Goal: Transaction & Acquisition: Purchase product/service

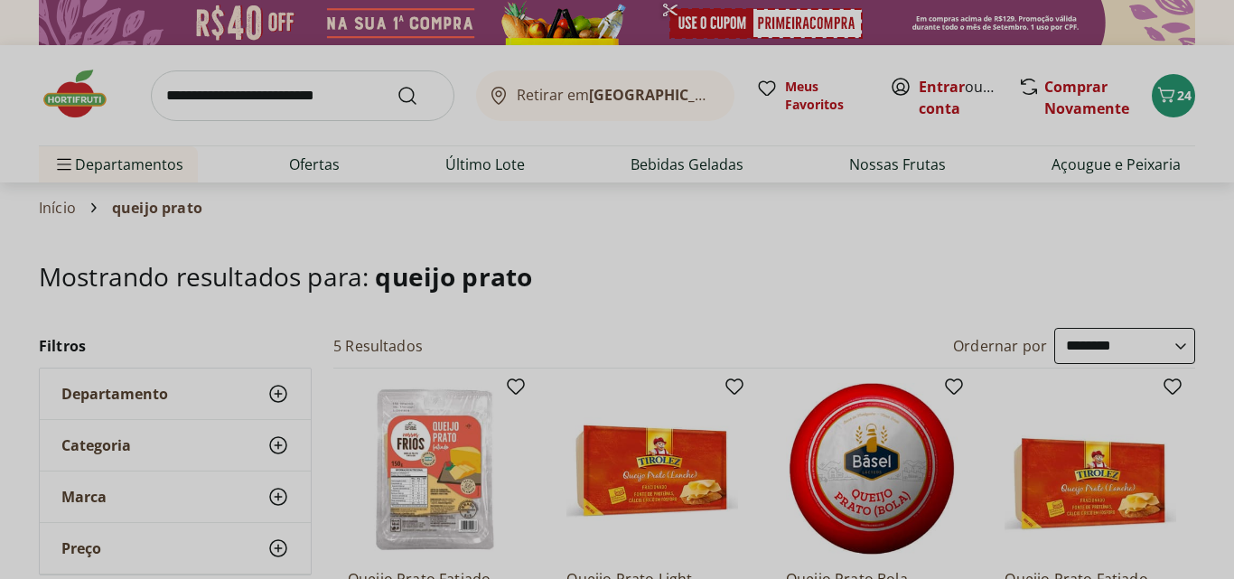
select select "**********"
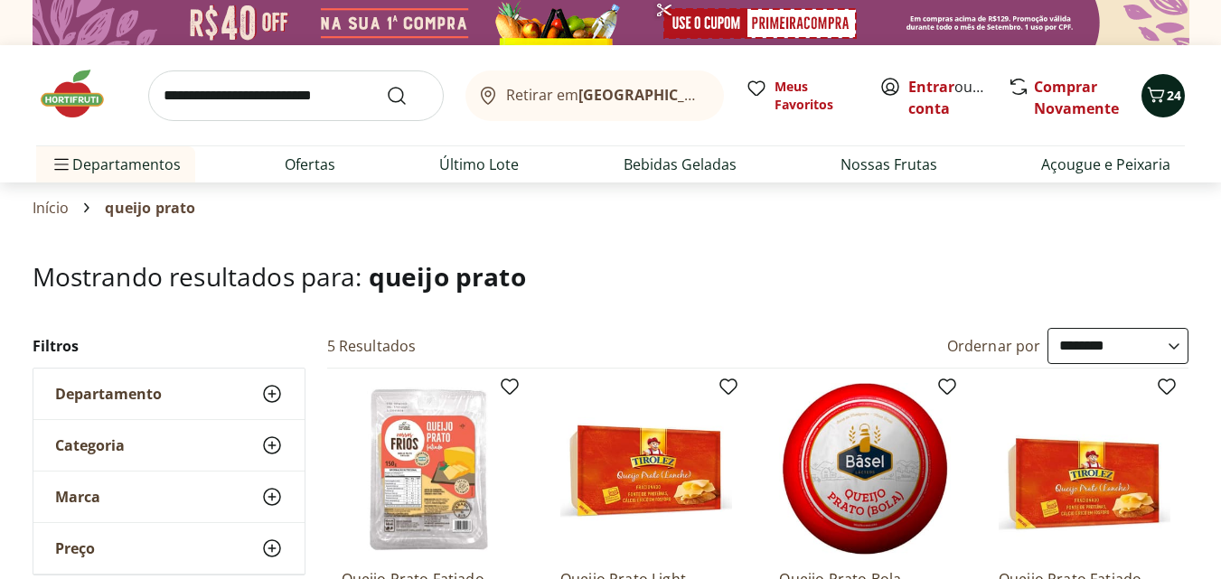
click at [1167, 102] on span "24" at bounding box center [1173, 95] width 14 height 17
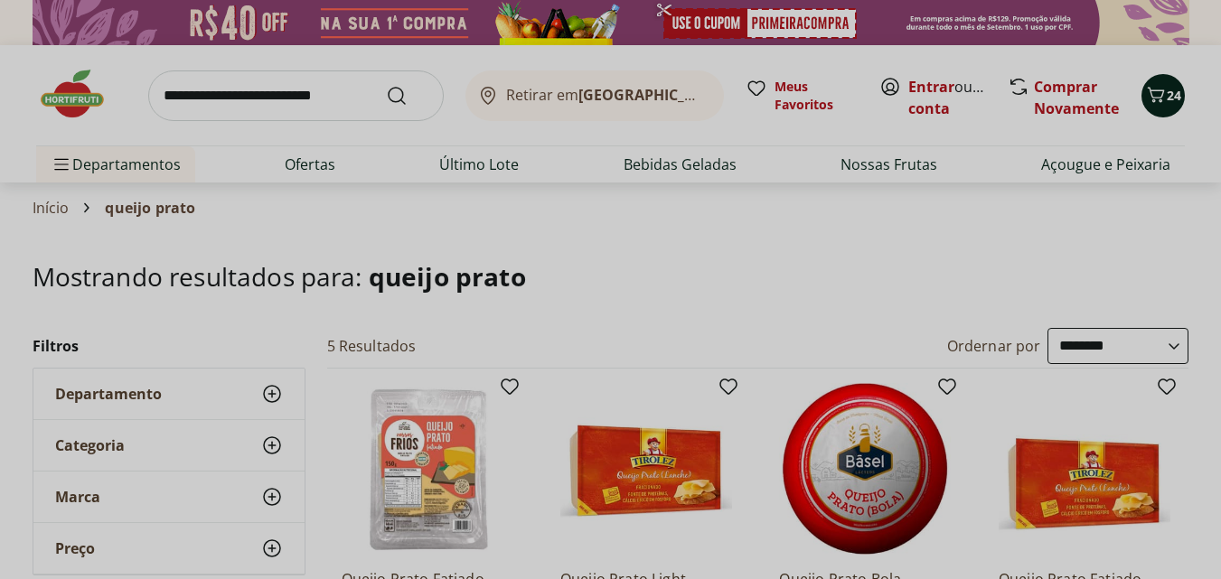
click at [1167, 102] on div "Meu Carrinho 24 Frete Grátis Filé de Cação Congelado Frescatto 500g * Original …" at bounding box center [610, 289] width 1221 height 579
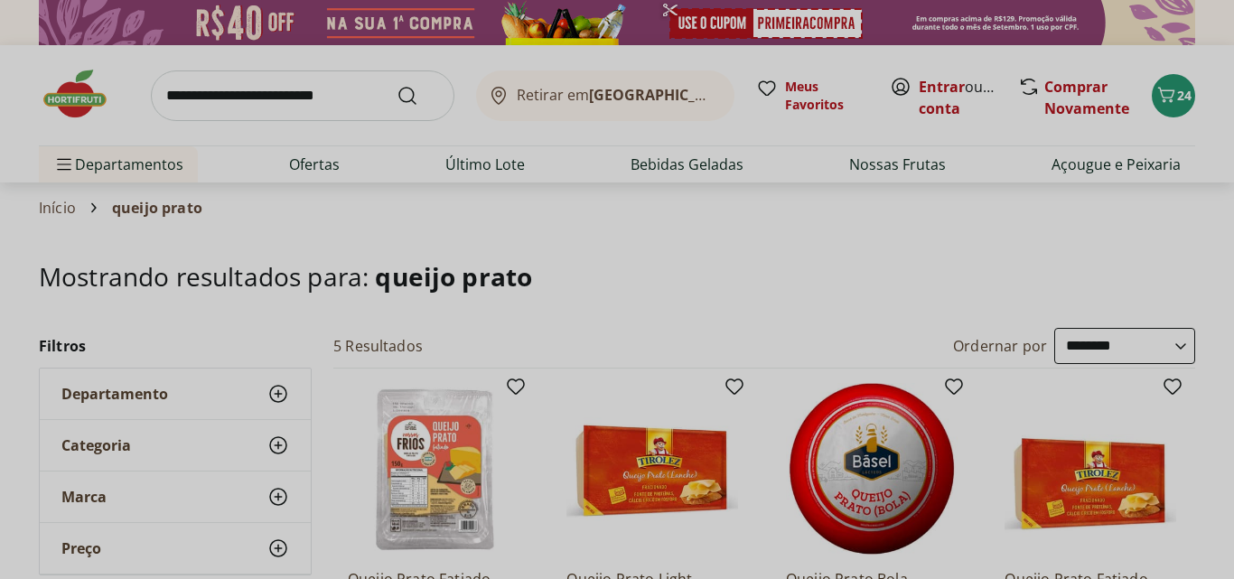
click at [945, 85] on div "Meu Carrinho 24 Frete Grátis Filé de Cação Congelado Frescatto 500g * Original …" at bounding box center [617, 289] width 1234 height 579
click at [1140, 68] on div "Meu Carrinho 24 Frete Grátis Filé de Cação Congelado Frescatto 500g * Original …" at bounding box center [617, 289] width 1234 height 579
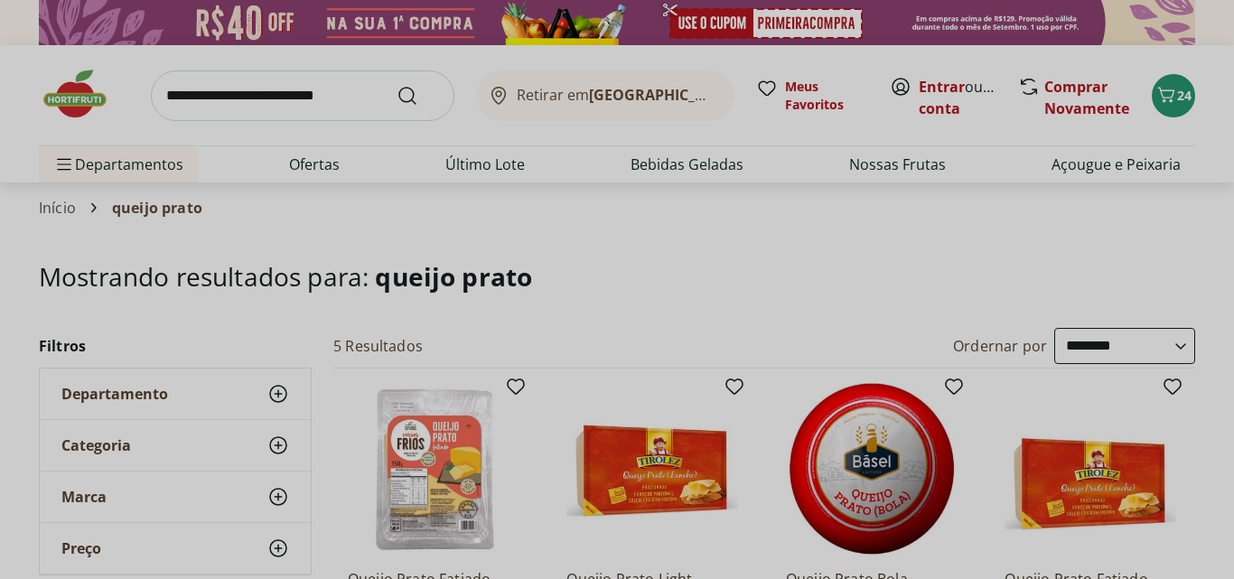
click at [1140, 68] on div "Meu Carrinho 24 Frete Grátis Filé de Cação Congelado Frescatto 500g * Original …" at bounding box center [617, 289] width 1234 height 579
click at [1171, 91] on div "Meu Carrinho 24 Frete Grátis Filé de Cação Congelado Frescatto 500g * Original …" at bounding box center [617, 289] width 1234 height 579
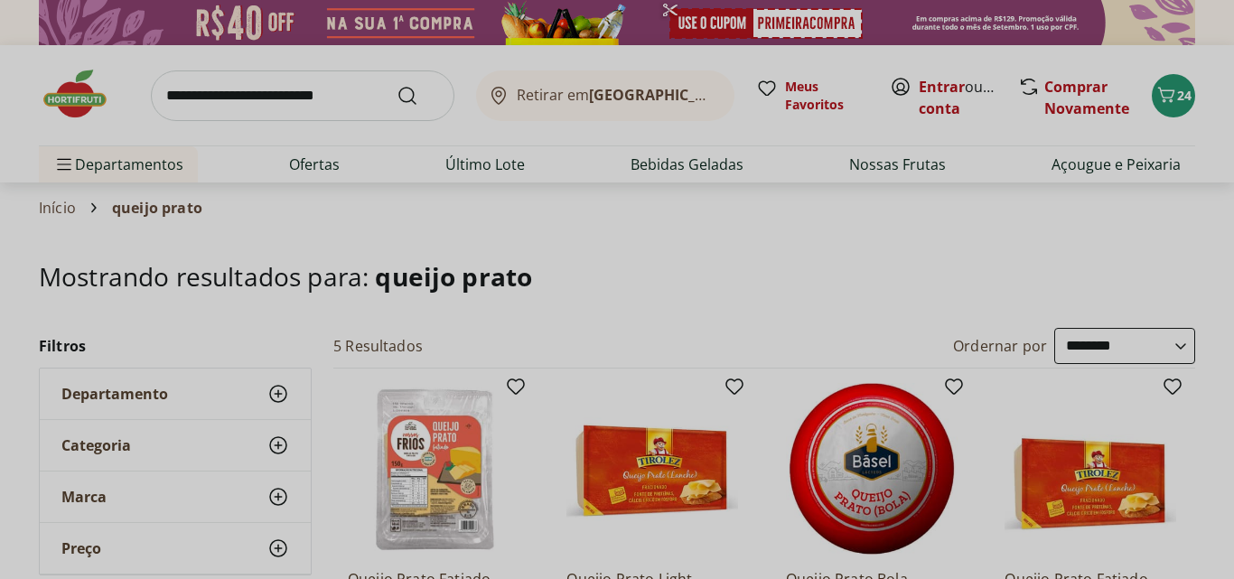
click at [1171, 91] on div "Meu Carrinho 24 Frete Grátis Filé de Cação Congelado Frescatto 500g * Original …" at bounding box center [617, 289] width 1234 height 579
click at [937, 109] on div "Meu Carrinho 24 Frete Grátis Filé de Cação Congelado Frescatto 500g * Original …" at bounding box center [617, 289] width 1234 height 579
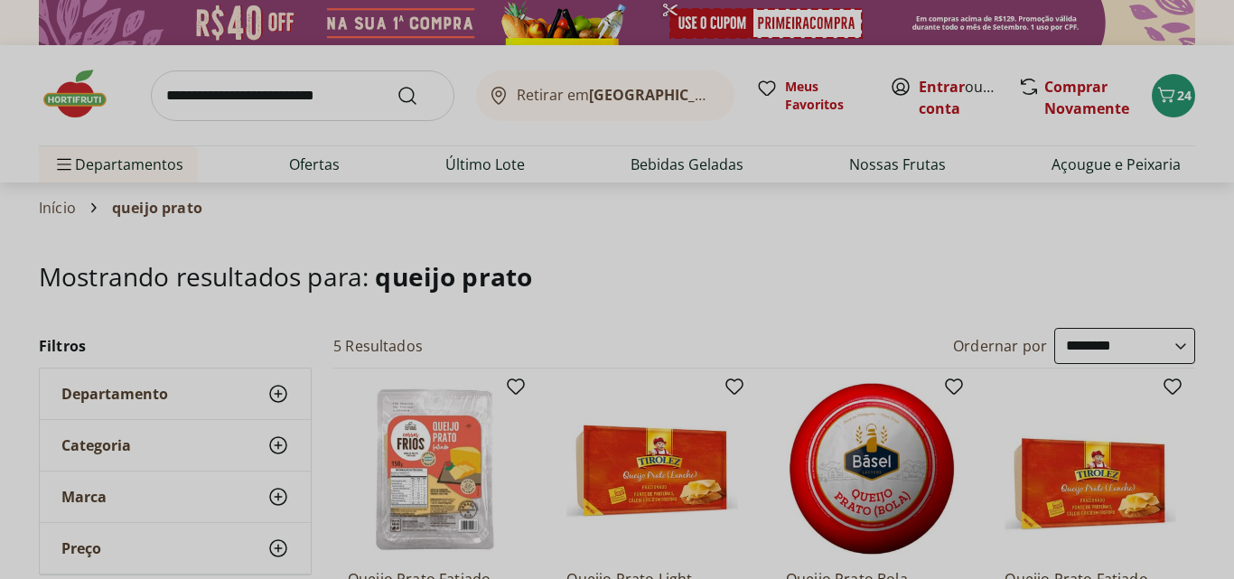
click at [937, 109] on div "Meu Carrinho 24 Frete Grátis Filé de Cação Congelado Frescatto 500g * Original …" at bounding box center [617, 289] width 1234 height 579
click at [1166, 102] on div "Meu Carrinho 24 Frete Grátis Filé de Cação Congelado Frescatto 500g * Original …" at bounding box center [617, 289] width 1234 height 579
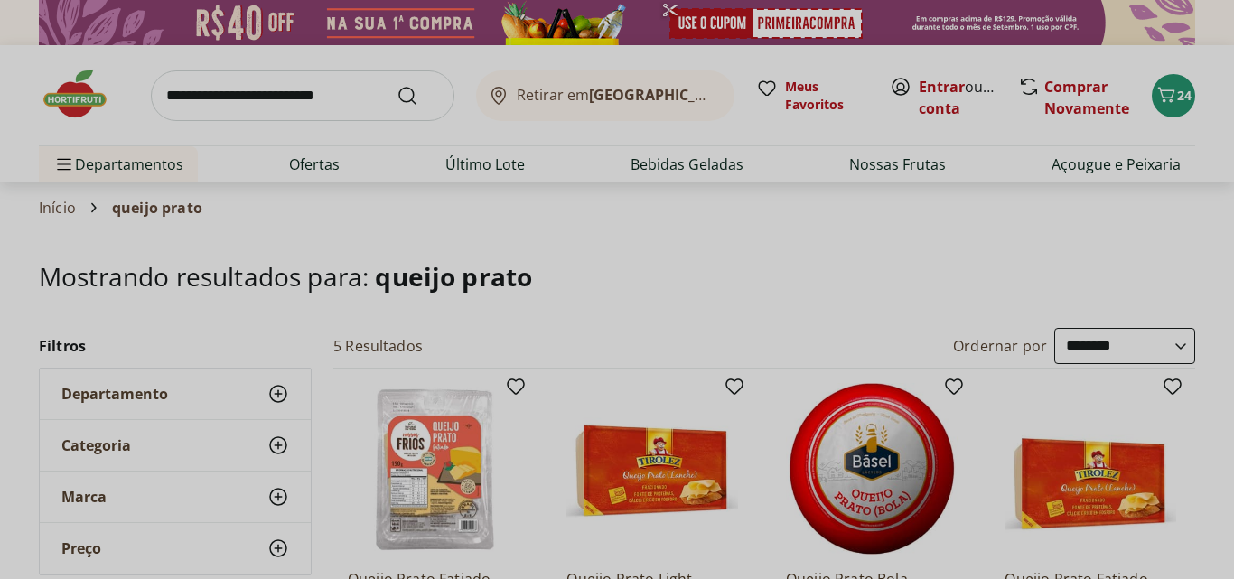
click at [1166, 102] on div "Meu Carrinho 24 Frete Grátis Filé de Cação Congelado Frescatto 500g * Original …" at bounding box center [617, 289] width 1234 height 579
click at [947, 90] on div "Meu Carrinho 24 Frete Grátis Filé de Cação Congelado Frescatto 500g * Original …" at bounding box center [617, 289] width 1234 height 579
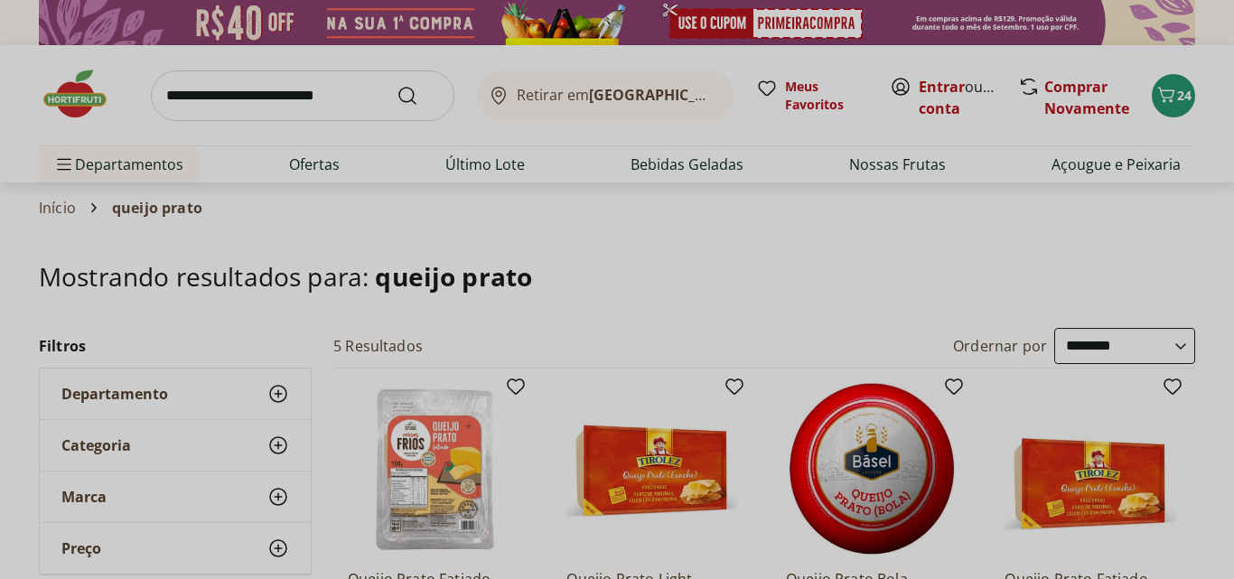
click at [1166, 93] on div "Meu Carrinho 24 Frete Grátis Filé de Cação Congelado Frescatto 500g * Original …" at bounding box center [617, 289] width 1234 height 579
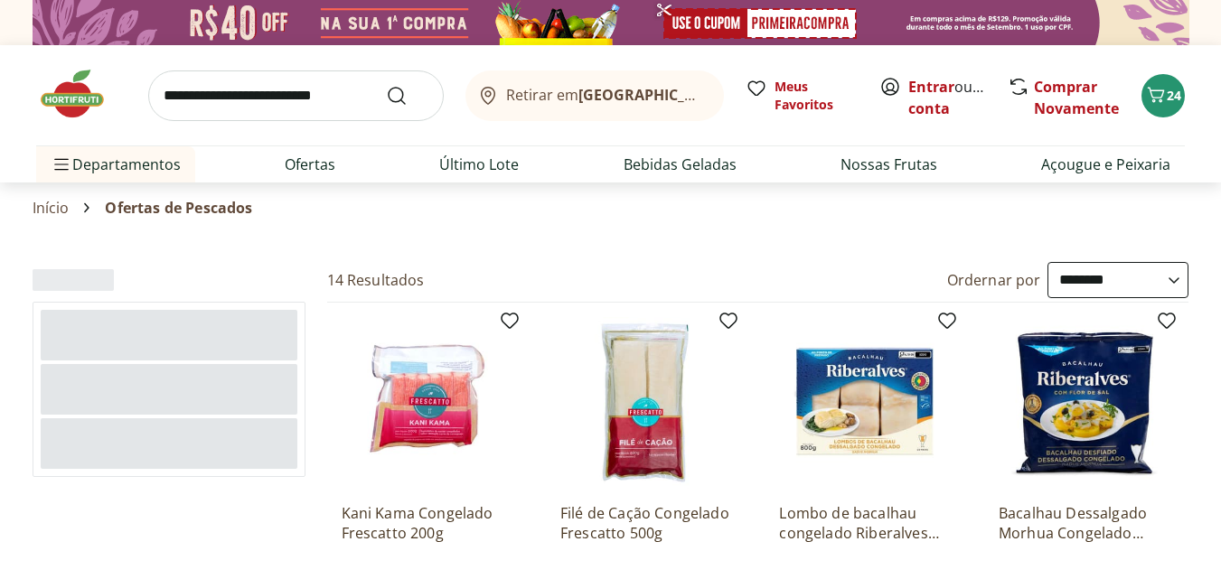
select select "**********"
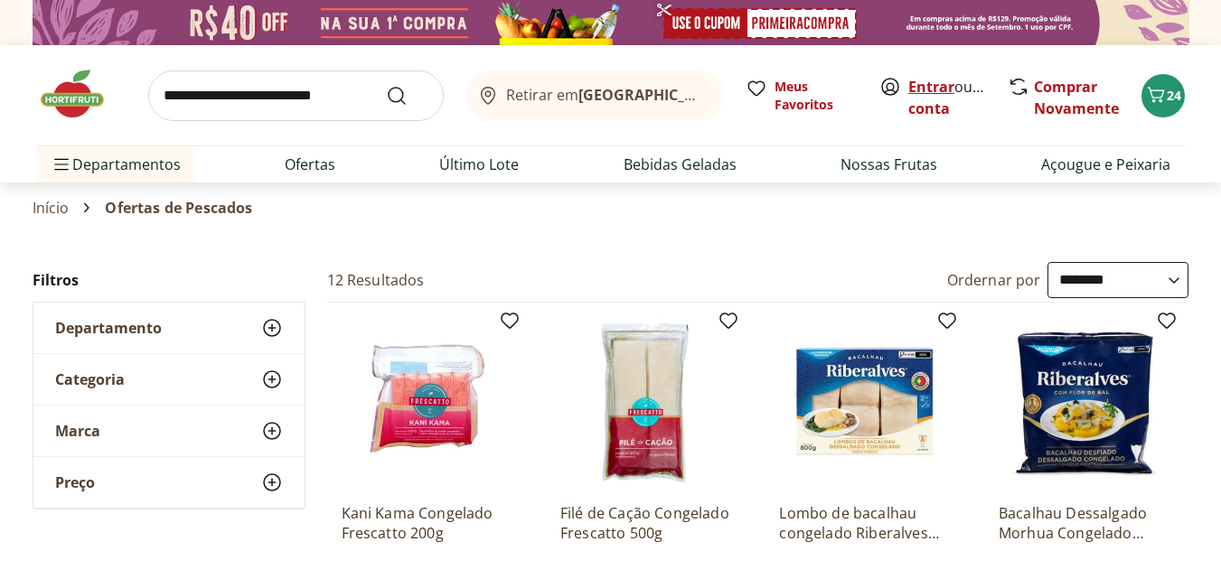
click at [922, 91] on link "Entrar" at bounding box center [931, 87] width 46 height 20
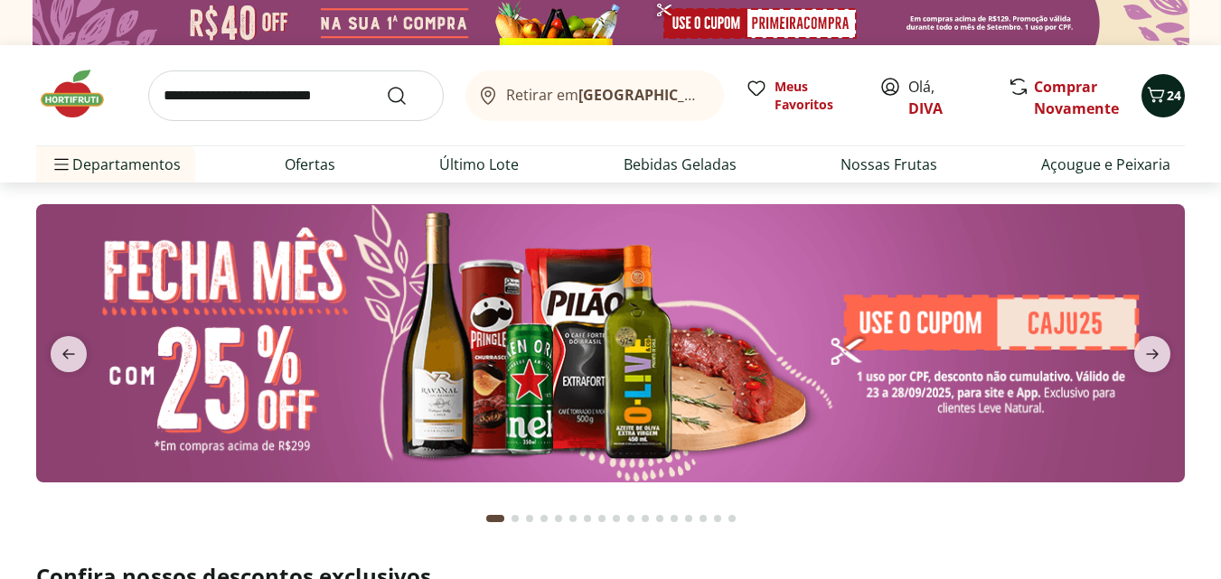
click at [1157, 98] on icon "Carrinho" at bounding box center [1156, 95] width 22 height 22
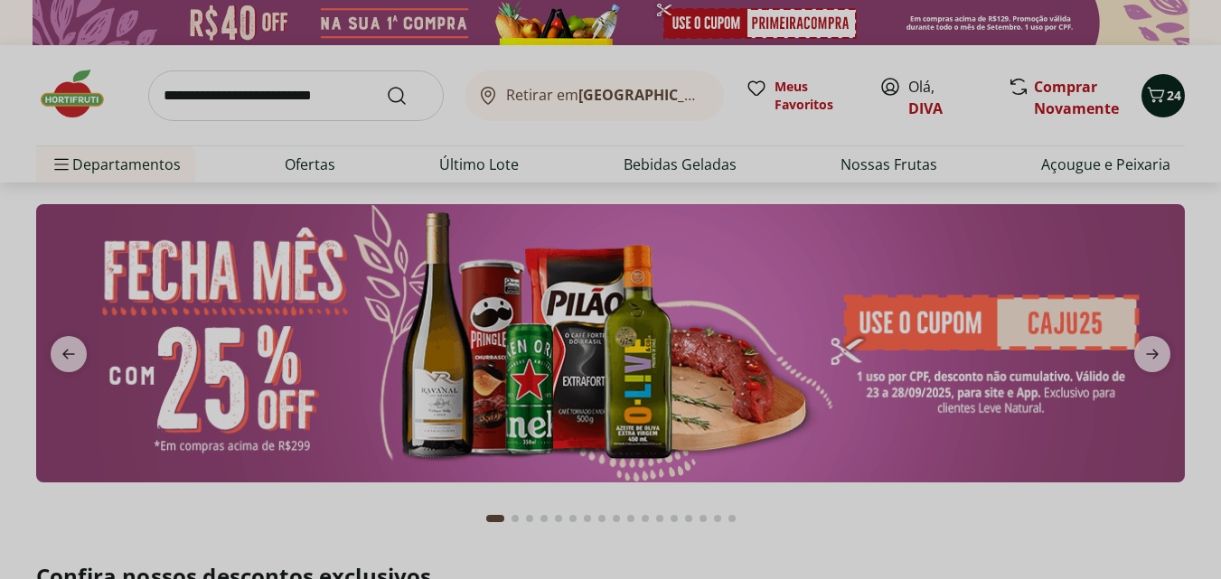
click at [1157, 98] on div "Meu Carrinho 24 Frete Grátis Filé de Cação Congelado Frescatto 500g * Original …" at bounding box center [610, 289] width 1221 height 579
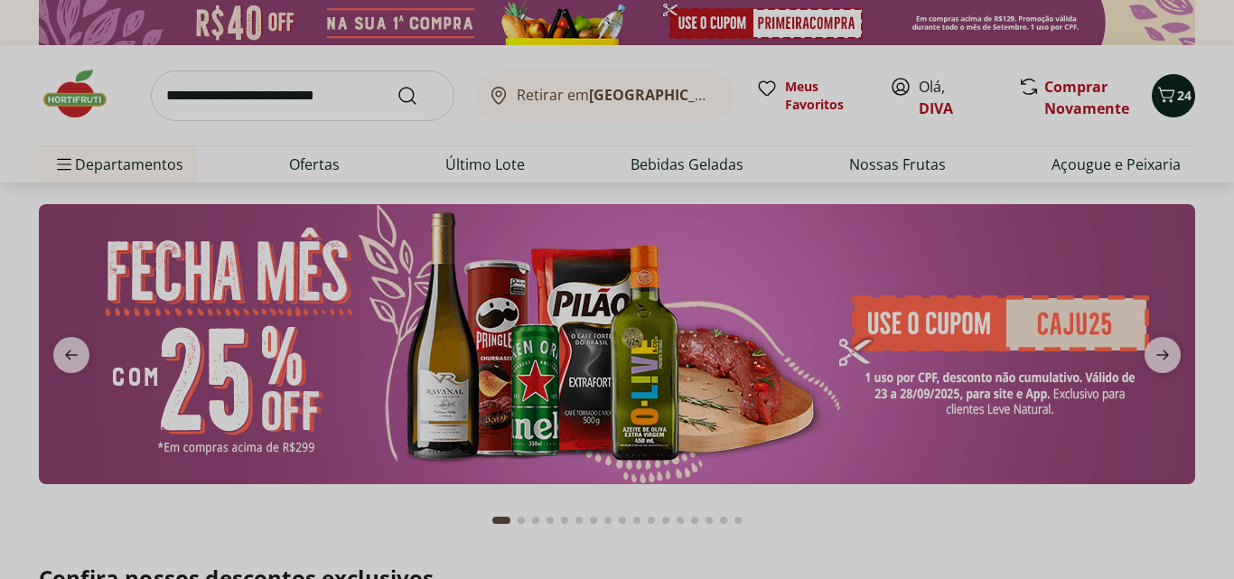
click at [1157, 98] on div "Meu Carrinho 24 Frete Grátis Filé de Cação Congelado Frescatto 500g * Original …" at bounding box center [617, 289] width 1234 height 579
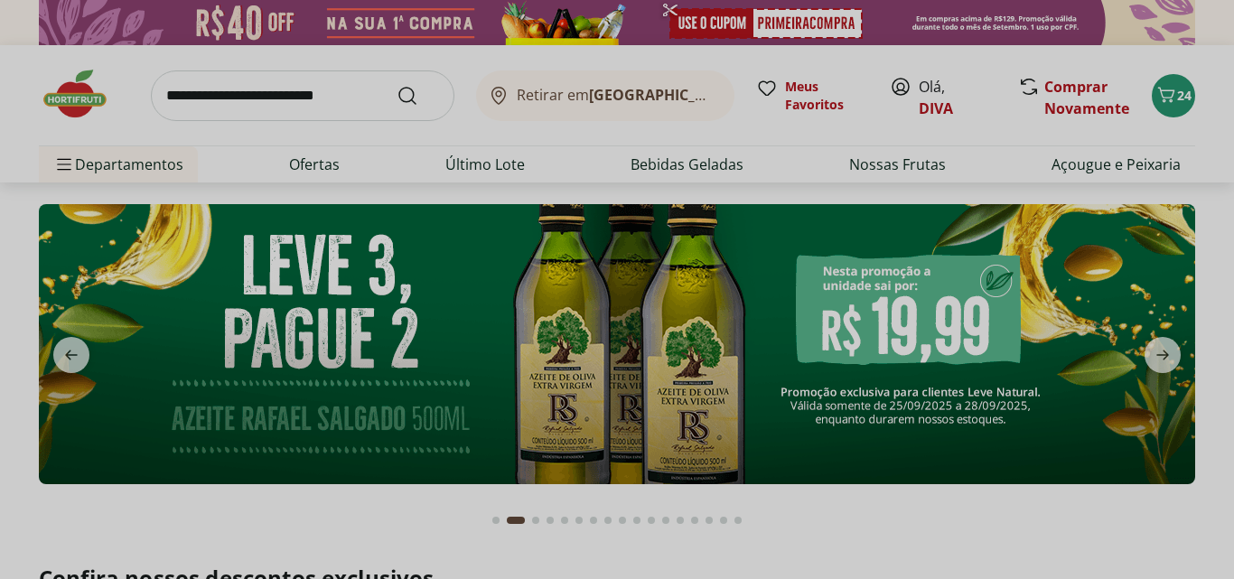
click at [262, 97] on div "Meu Carrinho 24 Frete Grátis Filé de Cação Congelado Frescatto 500g * Original …" at bounding box center [617, 289] width 1234 height 579
click at [229, 89] on div "Meu Carrinho 24 Frete Grátis Filé de Cação Congelado Frescatto 500g * Original …" at bounding box center [617, 289] width 1234 height 579
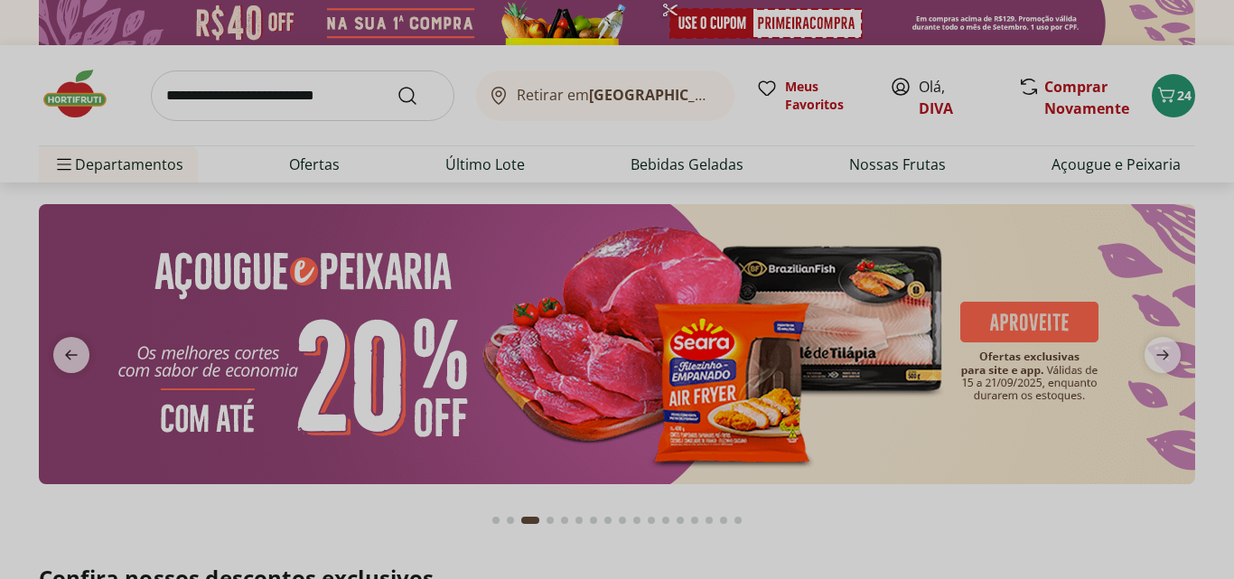
click at [254, 101] on div "Meu Carrinho 24 Frete Grátis Filé de Cação Congelado Frescatto 500g * Original …" at bounding box center [617, 289] width 1234 height 579
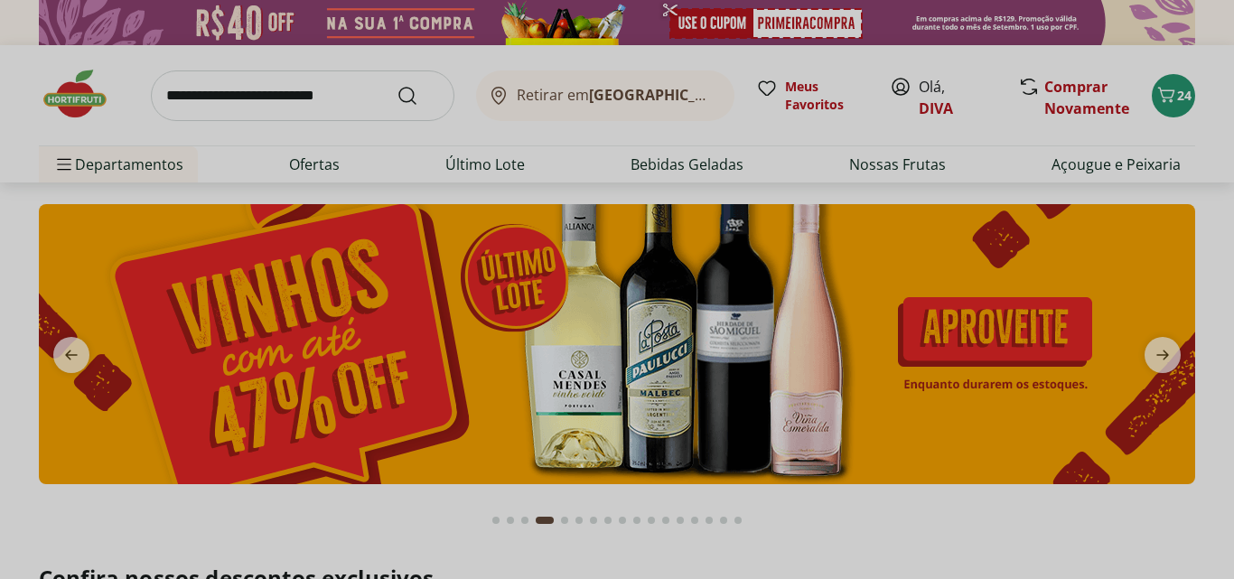
click at [925, 107] on div "Meu Carrinho 24 Frete Grátis Filé de Cação Congelado Frescatto 500g * Original …" at bounding box center [617, 289] width 1234 height 579
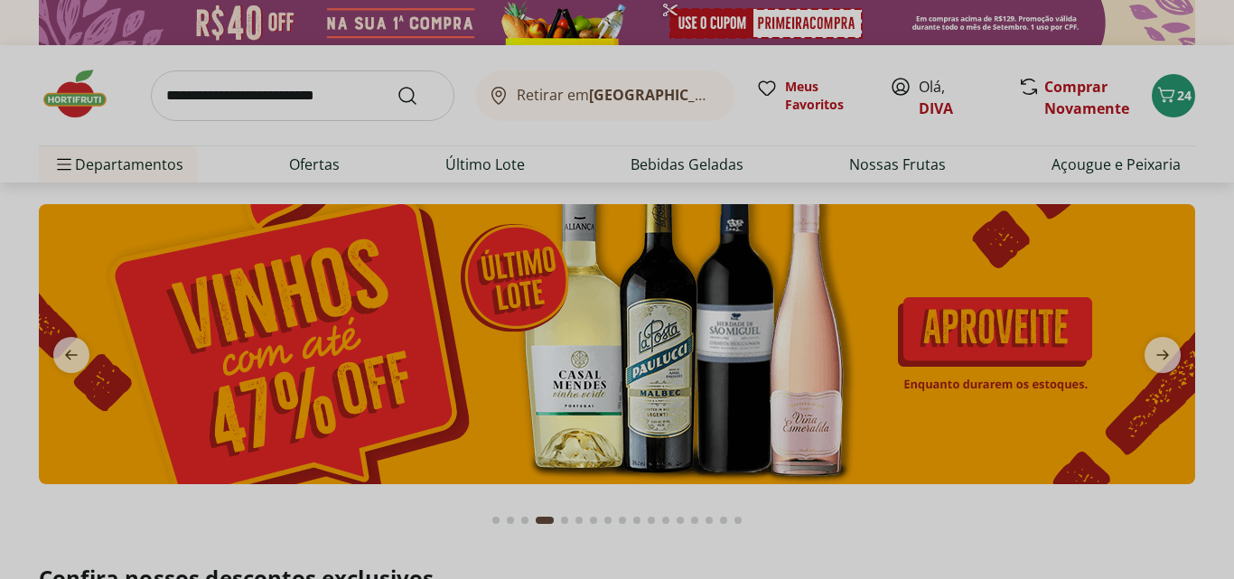
click at [1138, 68] on div "Meu Carrinho 24 Frete Grátis Filé de Cação Congelado Frescatto 500g * Original …" at bounding box center [617, 289] width 1234 height 579
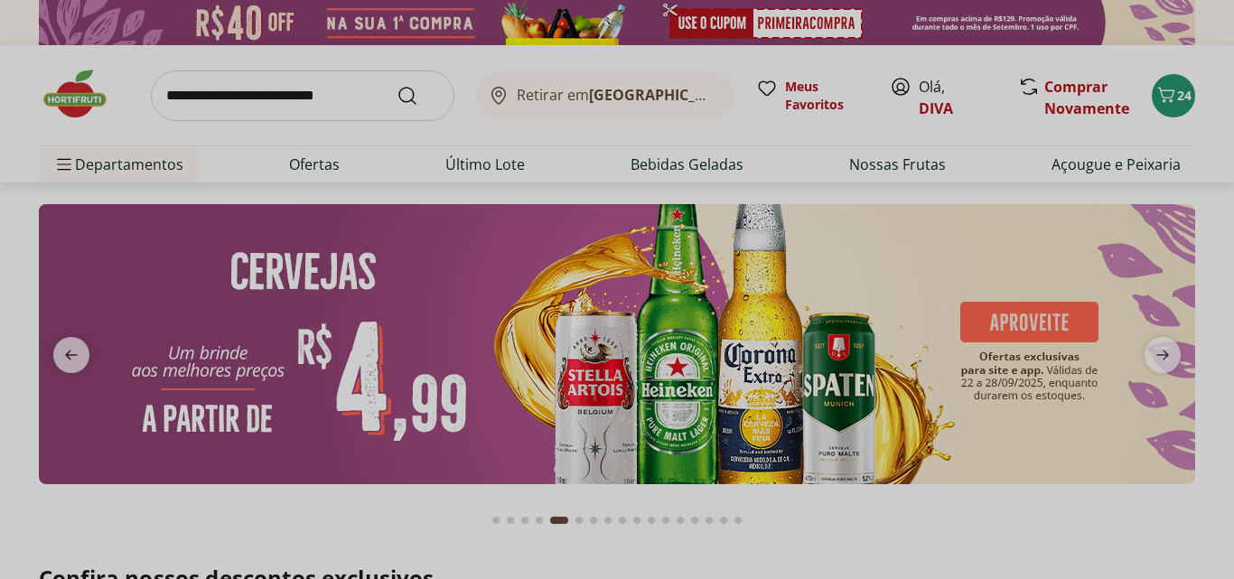
click at [1166, 90] on div "Meu Carrinho 24 Frete Grátis Filé de Cação Congelado Frescatto 500g * Original …" at bounding box center [617, 289] width 1234 height 579
click at [257, 80] on div "Meu Carrinho 24 Frete Grátis Filé de Cação Congelado Frescatto 500g * Original …" at bounding box center [617, 289] width 1234 height 579
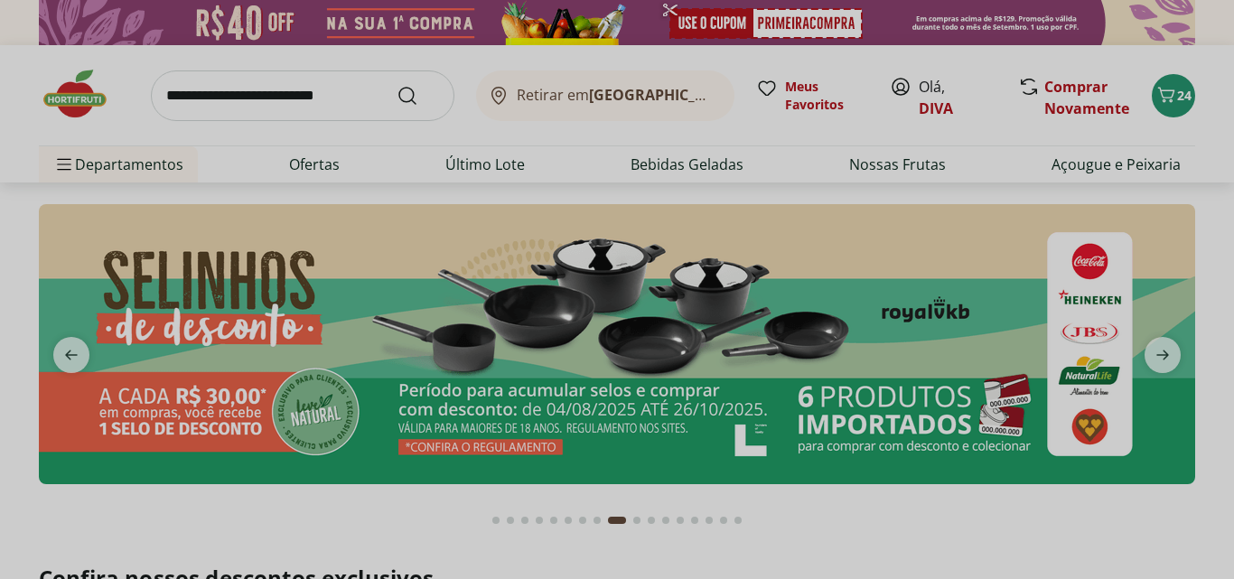
click at [317, 92] on div "Meu Carrinho 24 Frete Grátis Filé de Cação Congelado Frescatto 500g * Original …" at bounding box center [617, 289] width 1234 height 579
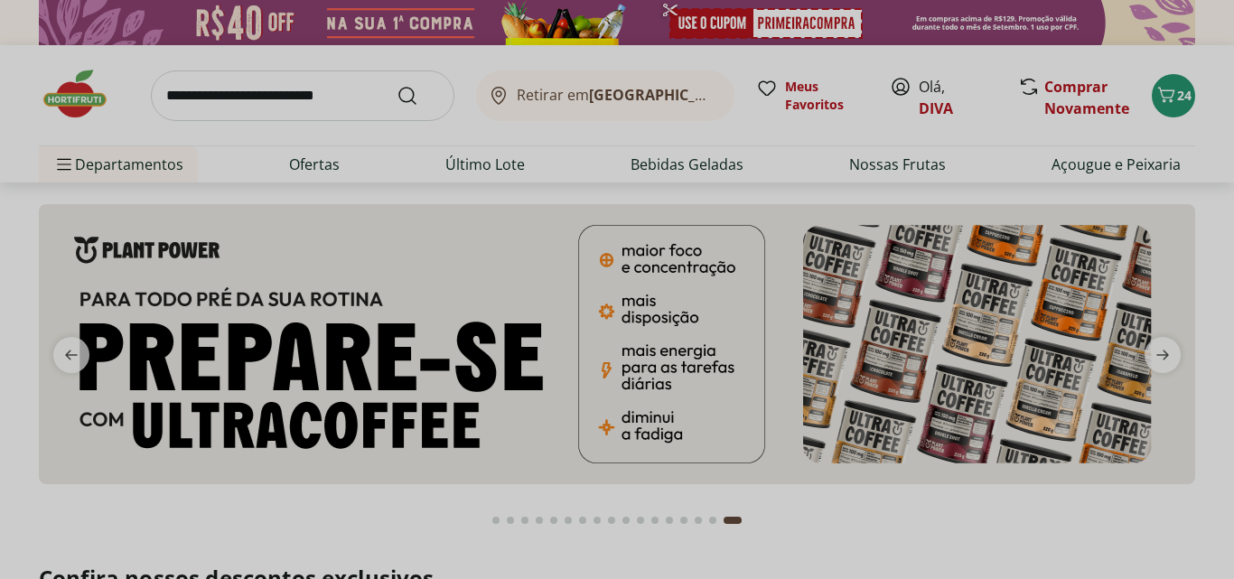
click at [1185, 83] on div "Meu Carrinho 24 Frete Grátis Filé de Cação Congelado Frescatto 500g * Original …" at bounding box center [617, 289] width 1234 height 579
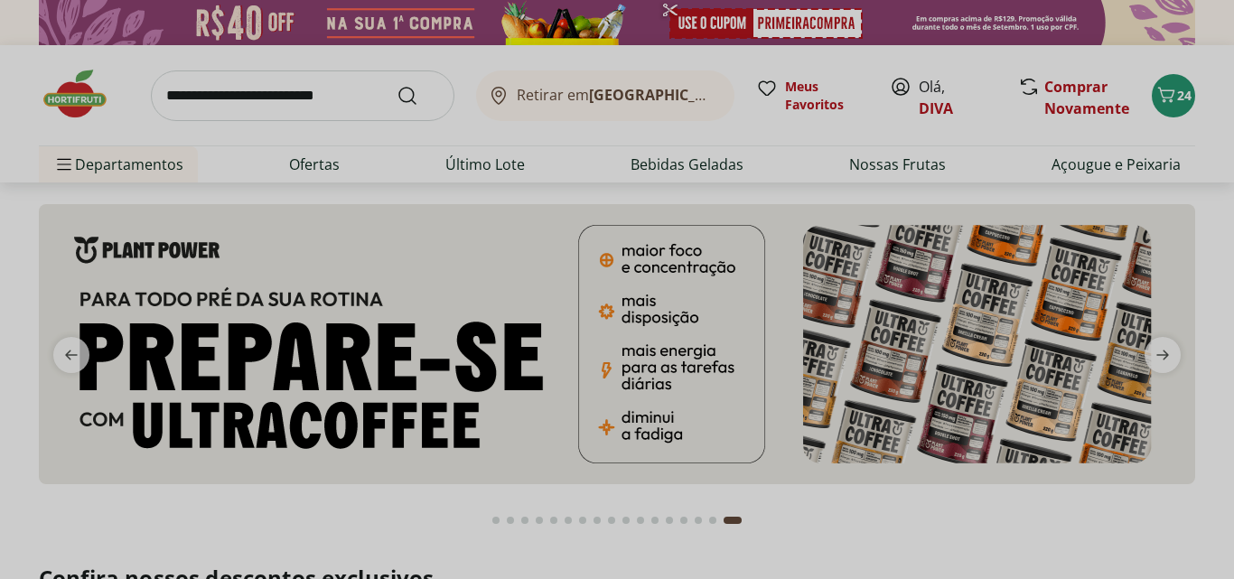
click at [1186, 97] on div "Meu Carrinho 24 Frete Grátis Filé de Cação Congelado Frescatto 500g * Original …" at bounding box center [617, 289] width 1234 height 579
click at [411, 103] on div "Meu Carrinho 24 Frete Grátis Filé de Cação Congelado Frescatto 500g * Original …" at bounding box center [617, 289] width 1234 height 579
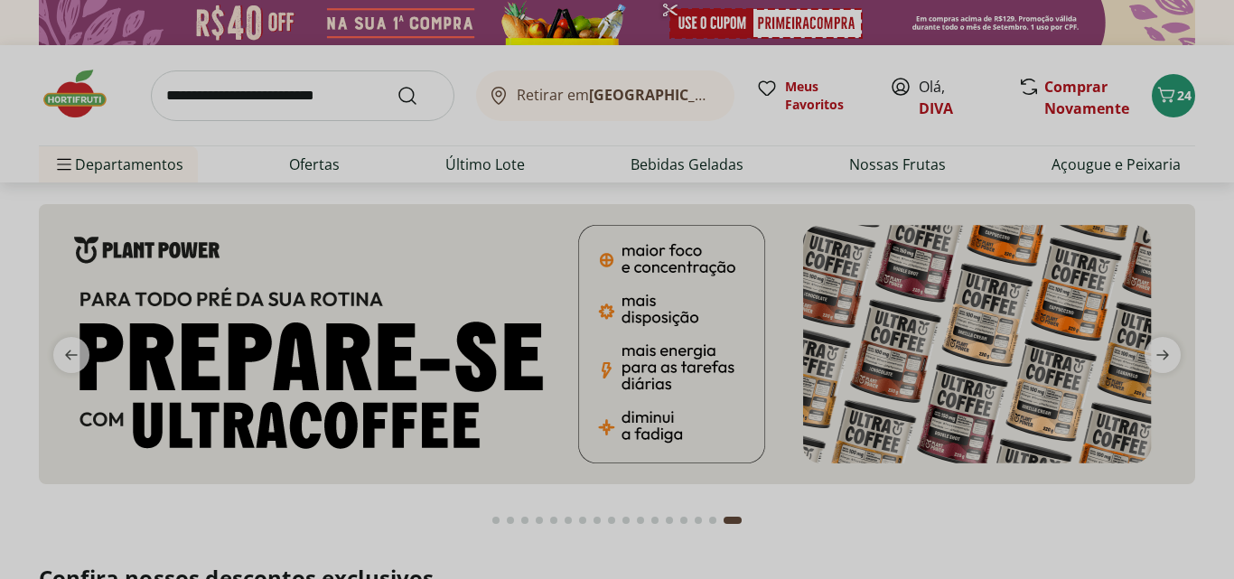
click at [411, 103] on div "Meu Carrinho 24 Frete Grátis Filé de Cação Congelado Frescatto 500g * Original …" at bounding box center [617, 289] width 1234 height 579
click at [294, 89] on div "Meu Carrinho 24 Frete Grátis Filé de Cação Congelado Frescatto 500g * Original …" at bounding box center [617, 289] width 1234 height 579
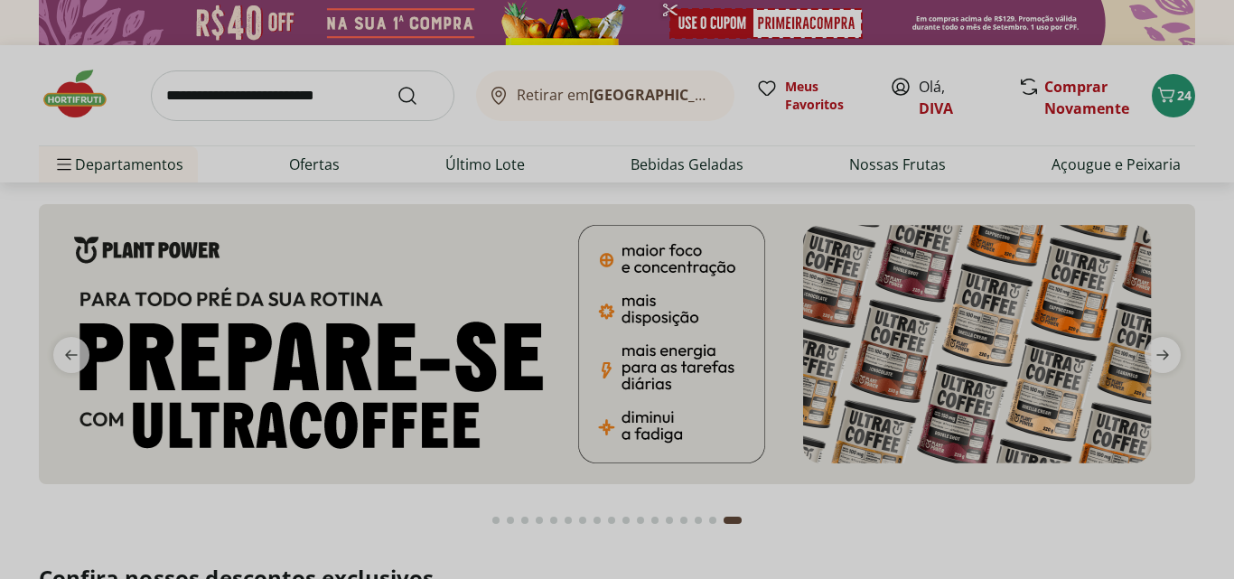
click at [294, 89] on div "Meu Carrinho 24 Frete Grátis Filé de Cação Congelado Frescatto 500g * Original …" at bounding box center [617, 289] width 1234 height 579
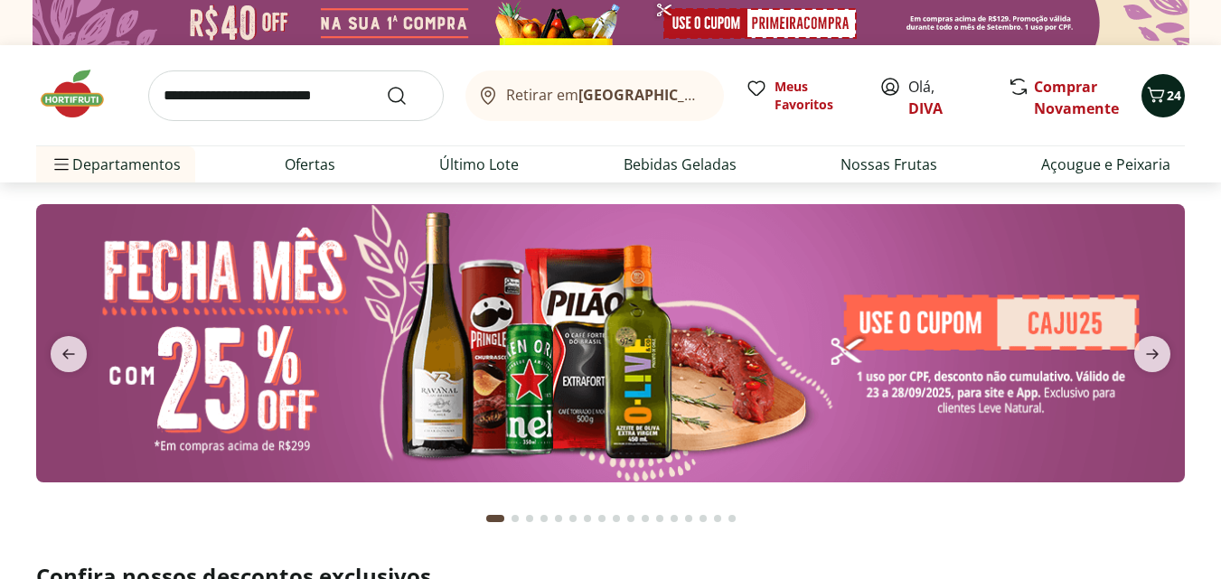
click at [1148, 86] on icon "Carrinho" at bounding box center [1156, 95] width 22 height 22
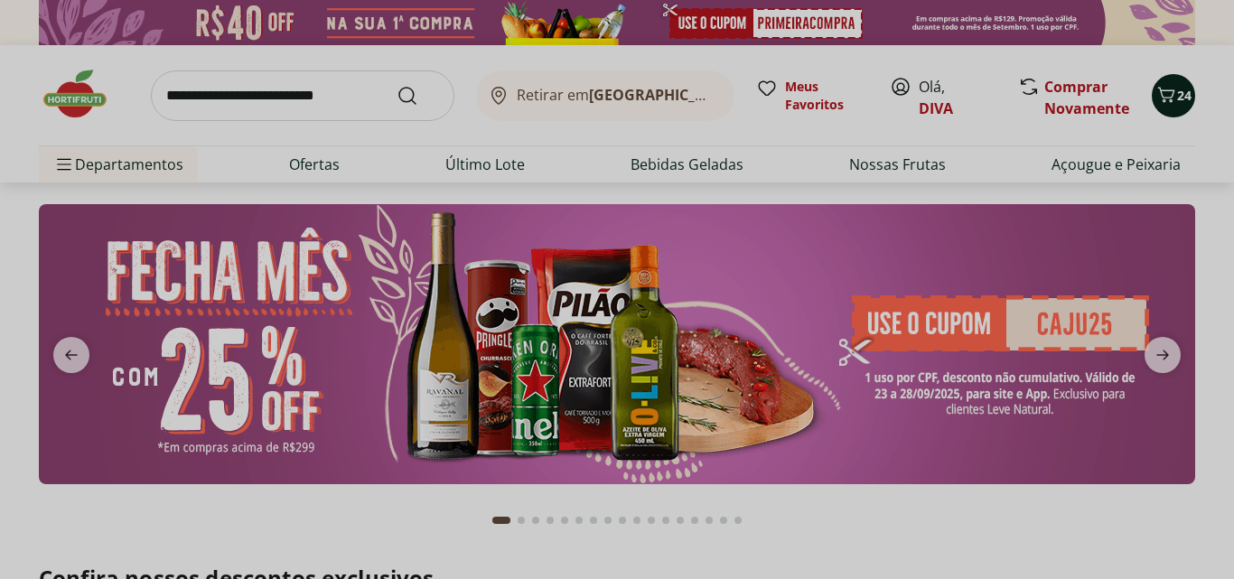
click at [1148, 86] on div "Meu Carrinho 24 Frete Grátis Filé de Cação Congelado Frescatto 500g * Original …" at bounding box center [617, 289] width 1234 height 579
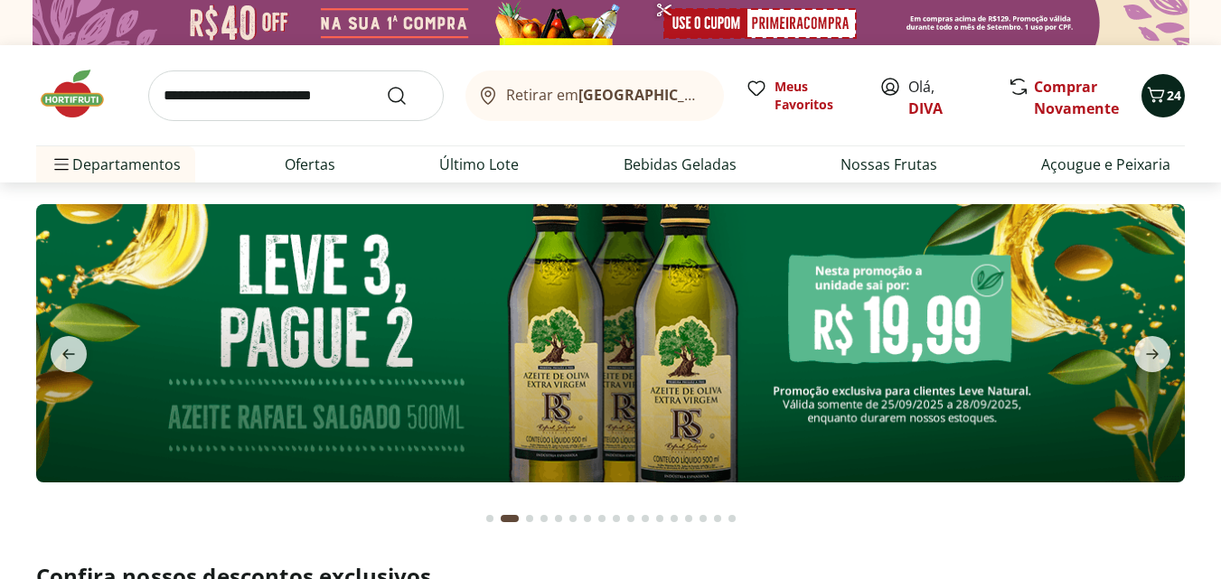
click at [1157, 99] on icon "Carrinho" at bounding box center [1156, 95] width 22 height 22
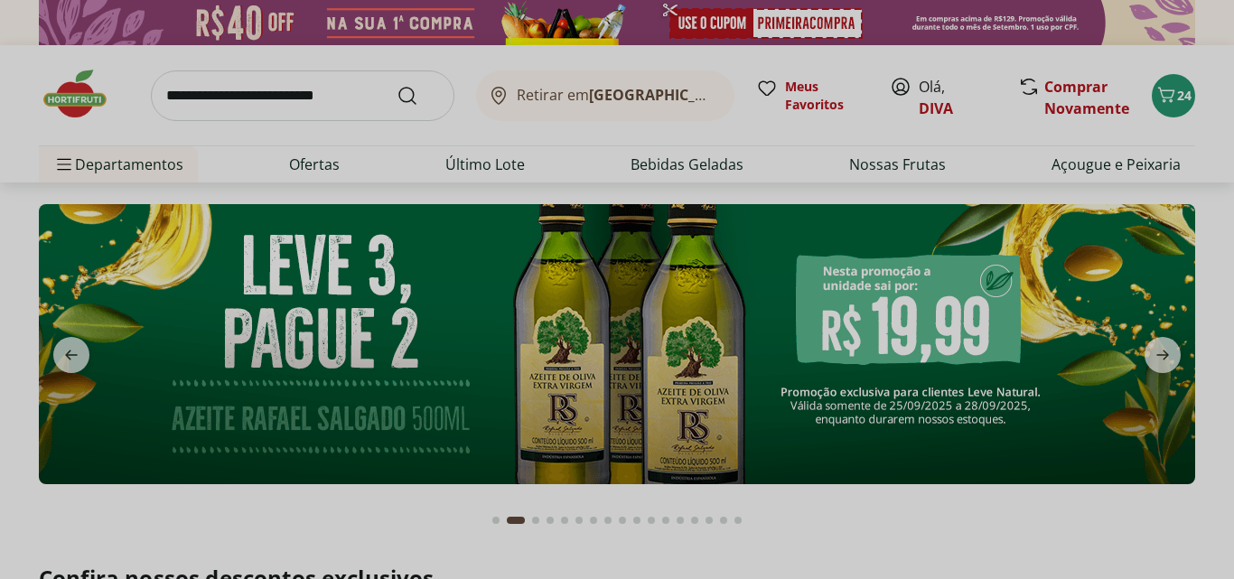
type input "*"
click at [1165, 89] on div "Meu Carrinho 24 Frete Grátis Filé de Cação Congelado Frescatto 500g * Original …" at bounding box center [617, 289] width 1234 height 579
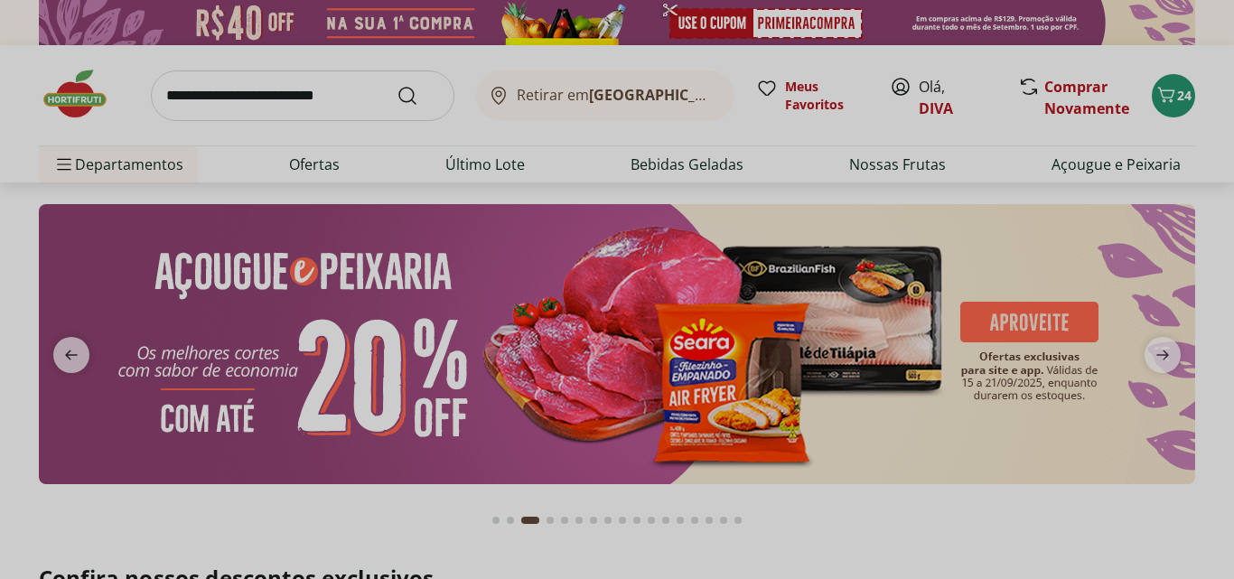
click at [273, 82] on div "Meu Carrinho 24 Frete Grátis Filé de Cação Congelado Frescatto 500g * Original …" at bounding box center [617, 289] width 1234 height 579
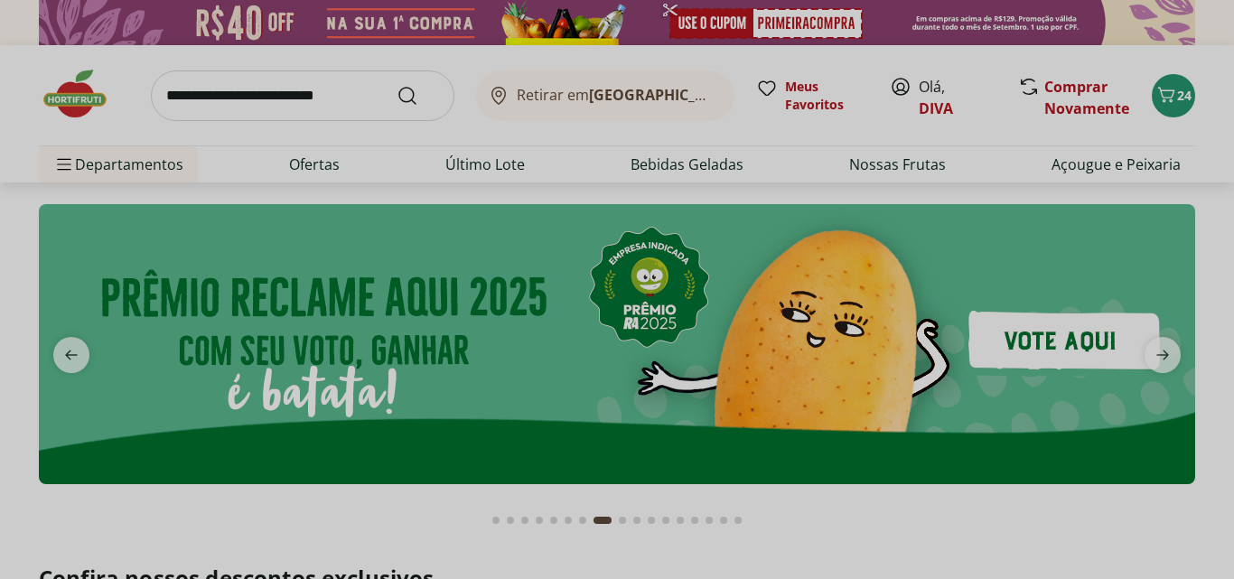
click at [1165, 356] on div "Meu Carrinho 24 Frete Grátis Filé de Cação Congelado Frescatto 500g * Original …" at bounding box center [617, 289] width 1234 height 579
click at [1078, 342] on div "Meu Carrinho 24 Frete Grátis Filé de Cação Congelado Frescatto 500g * Original …" at bounding box center [617, 289] width 1234 height 579
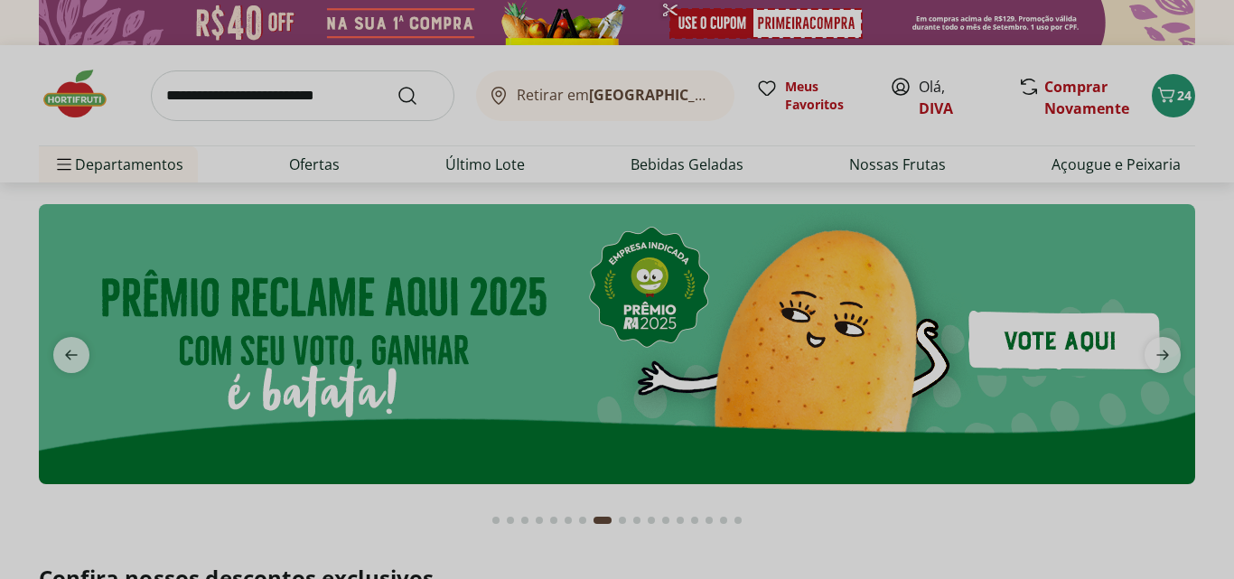
click at [1077, 342] on div "Meu Carrinho 24 Frete Grátis Filé de Cação Congelado Frescatto 500g * Original …" at bounding box center [617, 289] width 1234 height 579
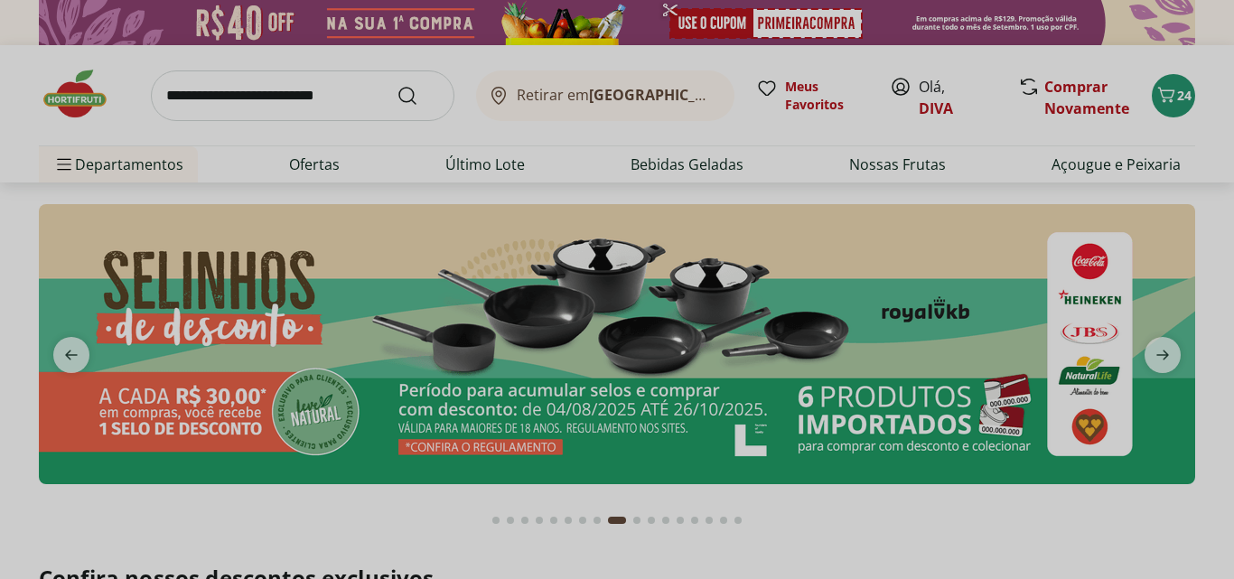
click at [1159, 350] on div "Meu Carrinho 24 Frete Grátis Filé de Cação Congelado Frescatto 500g * Original …" at bounding box center [617, 289] width 1234 height 579
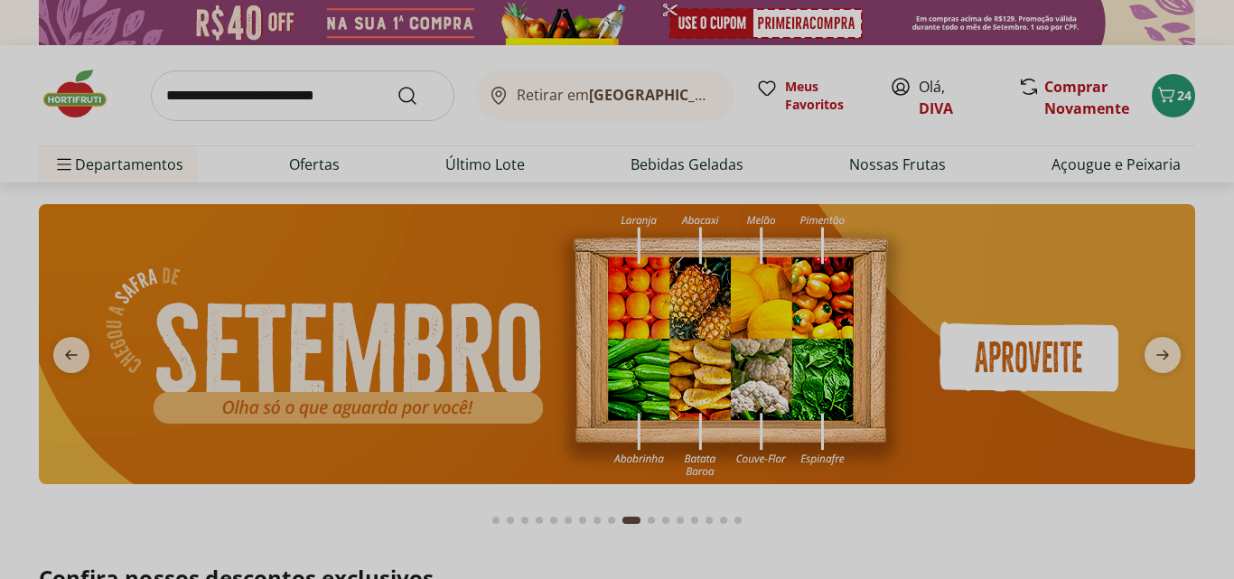
click at [1159, 350] on div "Meu Carrinho 24 Frete Grátis Filé de Cação Congelado Frescatto 500g * Original …" at bounding box center [617, 289] width 1234 height 579
click at [1159, 351] on div "Meu Carrinho 24 Frete Grátis Filé de Cação Congelado Frescatto 500g * Original …" at bounding box center [617, 289] width 1234 height 579
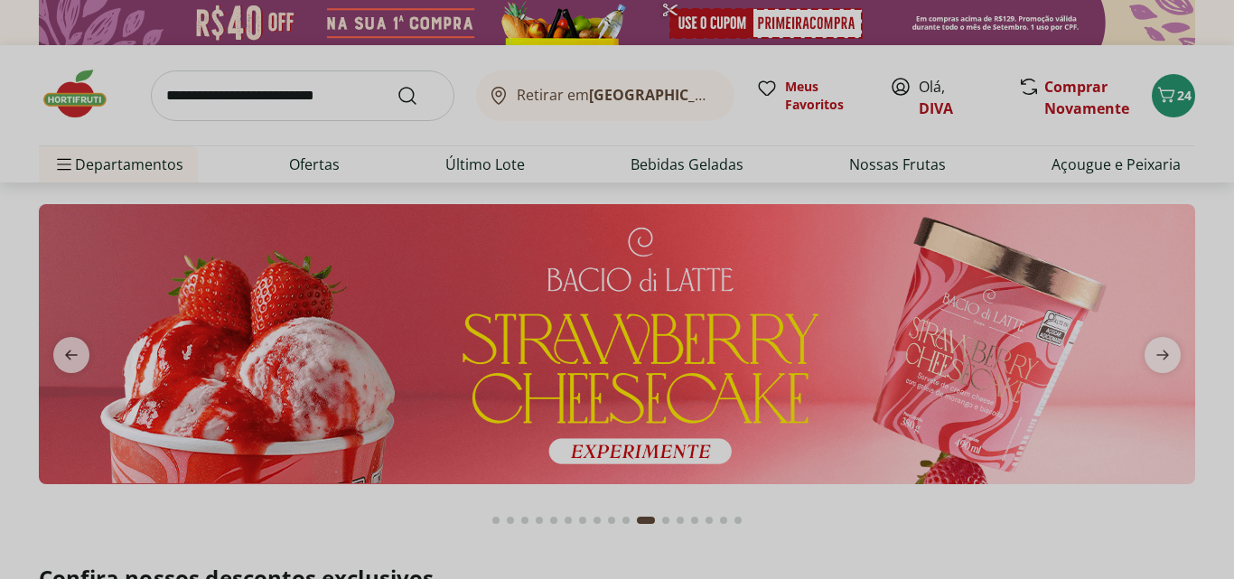
click at [1048, 370] on div "Meu Carrinho 24 Frete Grátis Filé de Cação Congelado Frescatto 500g * Original …" at bounding box center [617, 289] width 1234 height 579
click at [1157, 349] on div "Meu Carrinho 24 Frete Grátis Filé de Cação Congelado Frescatto 500g * Original …" at bounding box center [617, 289] width 1234 height 579
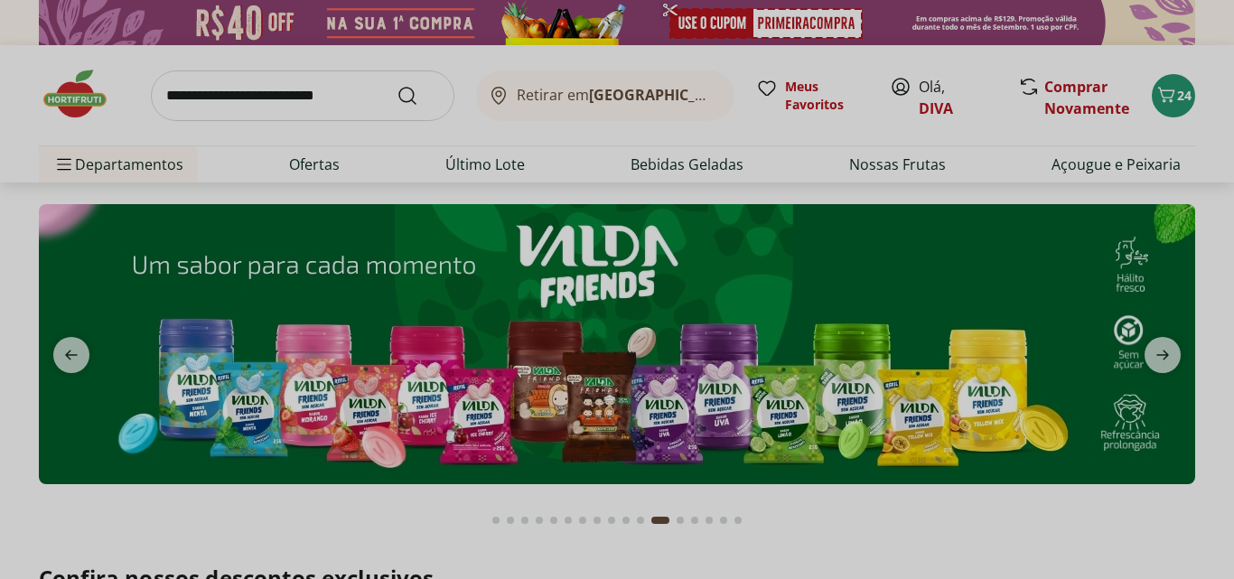
click at [1062, 88] on div "Meu Carrinho 24 Frete Grátis Filé de Cação Congelado Frescatto 500g * Original …" at bounding box center [617, 289] width 1234 height 579
click at [1057, 112] on div "Meu Carrinho 24 Frete Grátis Filé de Cação Congelado Frescatto 500g * Original …" at bounding box center [617, 289] width 1234 height 579
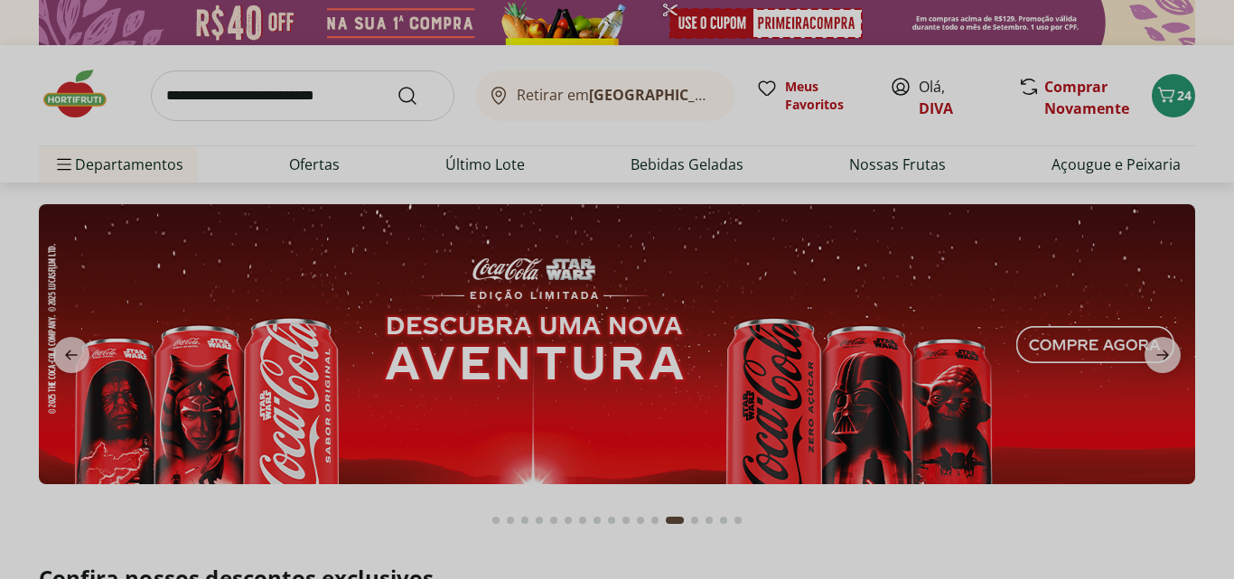
click at [487, 166] on div "Meu Carrinho 24 Frete Grátis Filé de Cação Congelado Frescatto 500g * Original …" at bounding box center [617, 289] width 1234 height 579
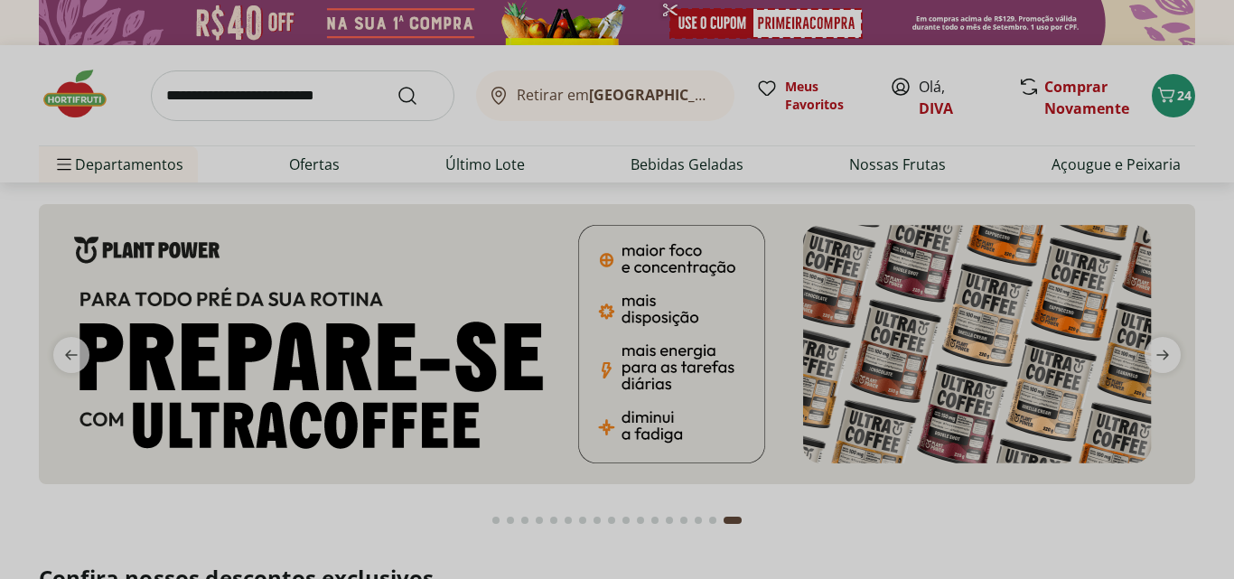
click at [284, 105] on div "Meu Carrinho 24 Frete Grátis Filé de Cação Congelado Frescatto 500g * Original …" at bounding box center [617, 289] width 1234 height 579
click at [1152, 86] on div "Meu Carrinho 24 Frete Grátis Filé de Cação Congelado Frescatto 500g * Original …" at bounding box center [617, 289] width 1234 height 579
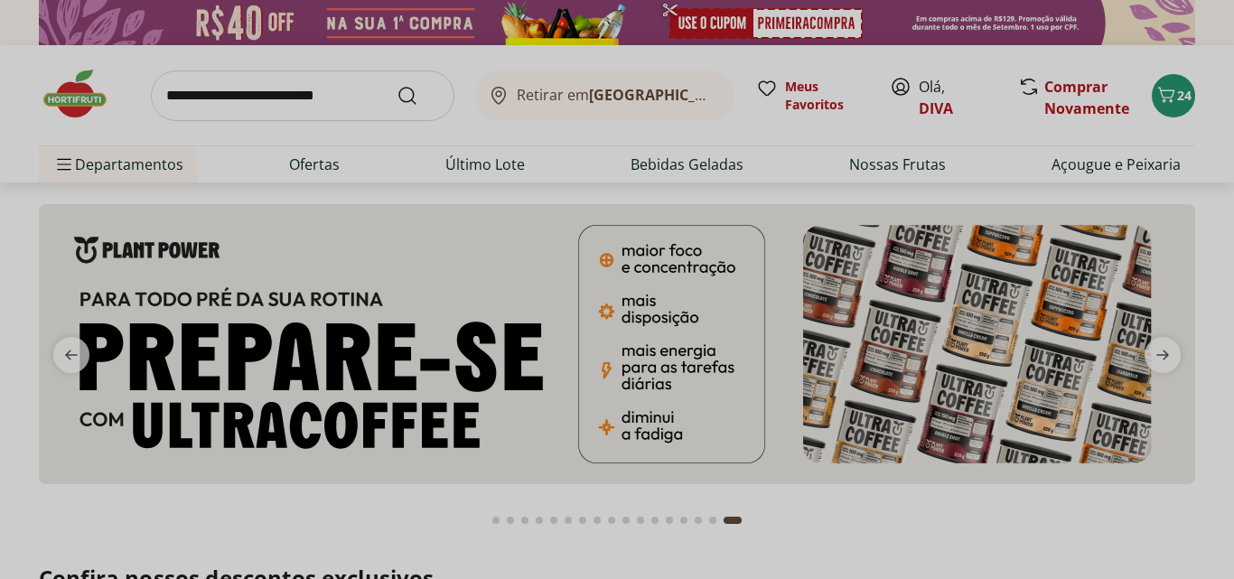
click at [1152, 86] on div "Meu Carrinho 24 Frete Grátis Filé de Cação Congelado Frescatto 500g * Original …" at bounding box center [617, 289] width 1234 height 579
click at [1151, 86] on div "Meu Carrinho 24 Frete Grátis Filé de Cação Congelado Frescatto 500g * Original …" at bounding box center [617, 289] width 1234 height 579
click at [796, 21] on div "Meu Carrinho 24 Frete Grátis Filé de Cação Congelado Frescatto 500g * Original …" at bounding box center [617, 289] width 1234 height 579
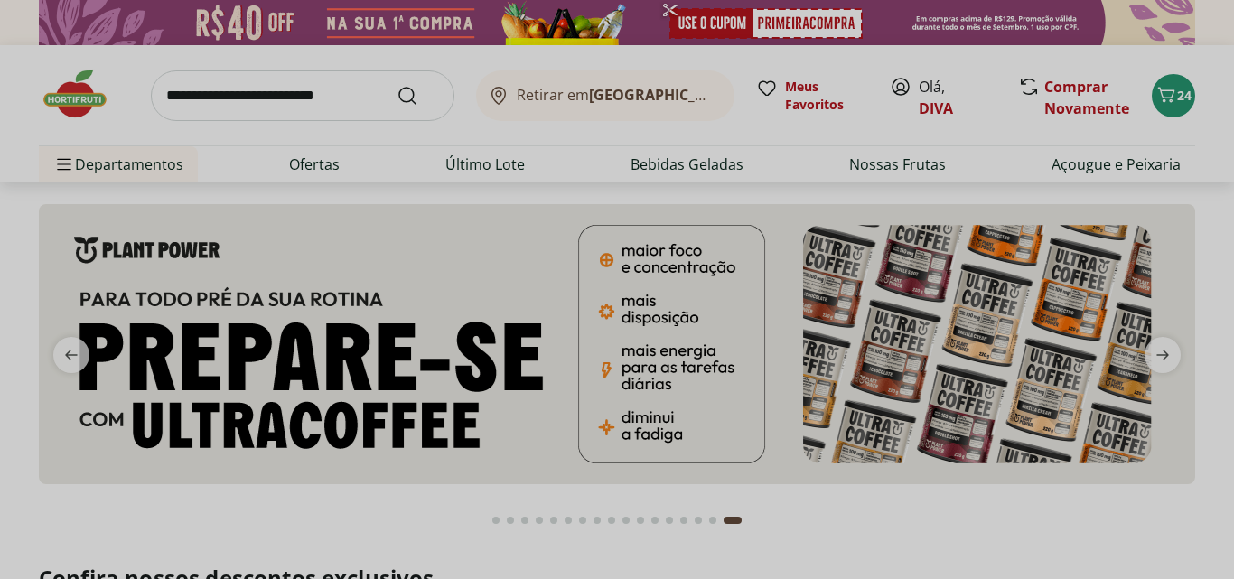
click at [796, 21] on div "Meu Carrinho 24 Frete Grátis Filé de Cação Congelado Frescatto 500g * Original …" at bounding box center [617, 289] width 1234 height 579
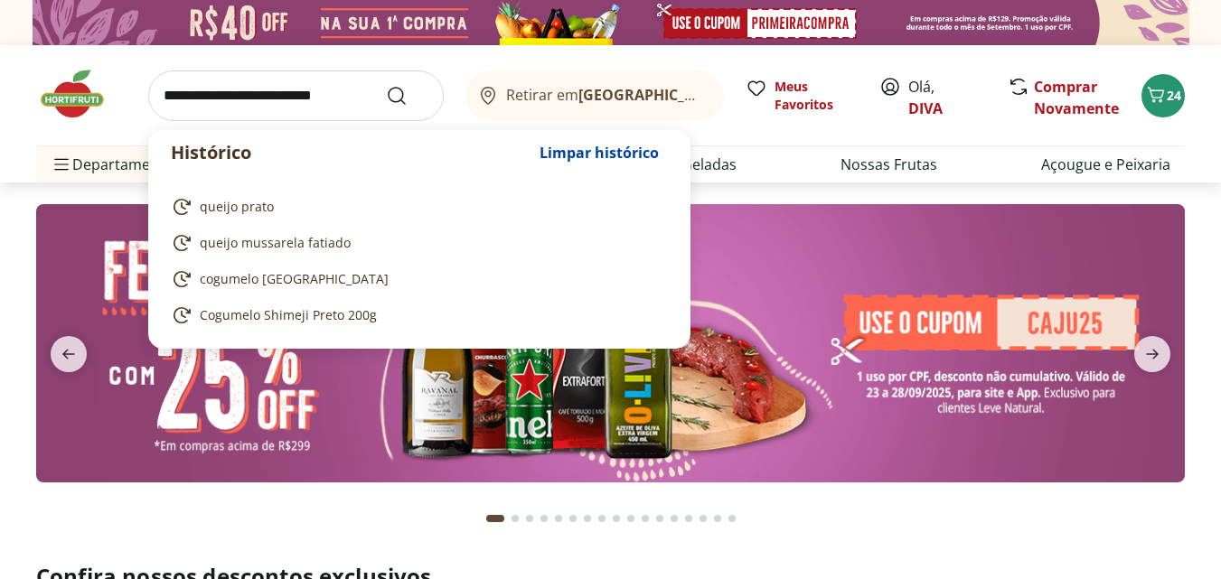
click at [189, 88] on input "search" at bounding box center [295, 95] width 295 height 51
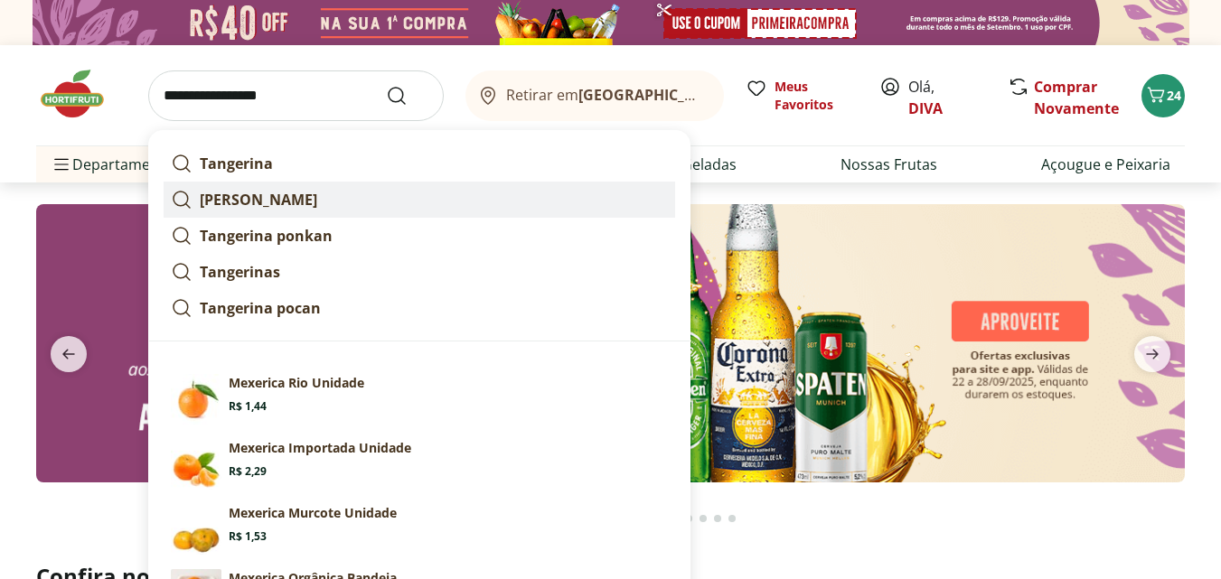
click at [252, 207] on strong "[PERSON_NAME]" at bounding box center [258, 200] width 117 height 20
type input "**********"
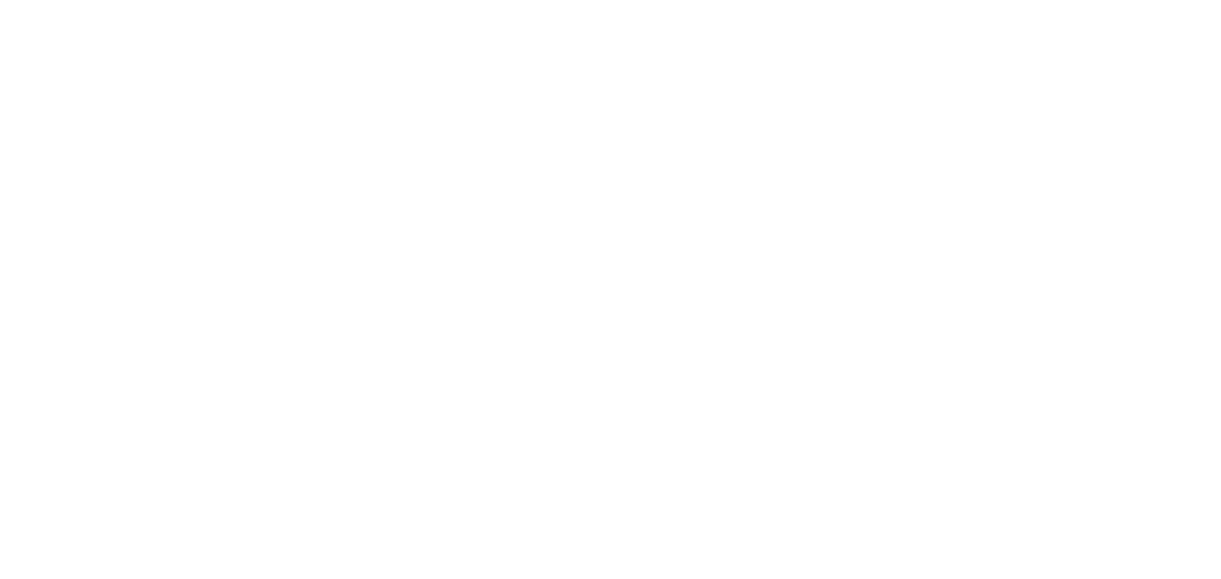
select select "**********"
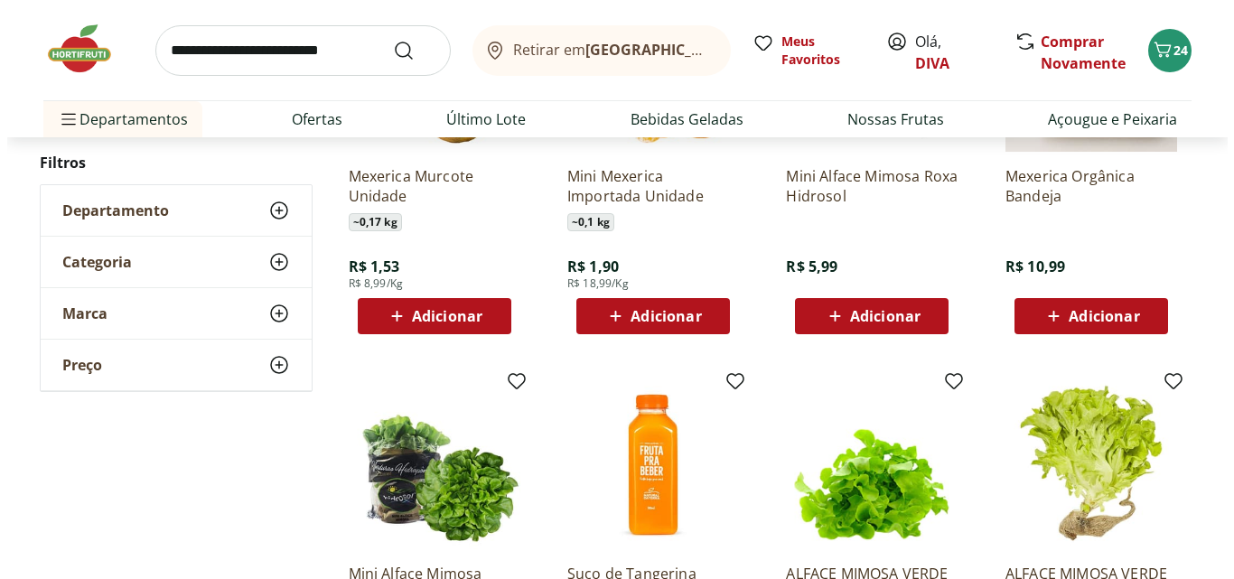
scroll to position [813, 0]
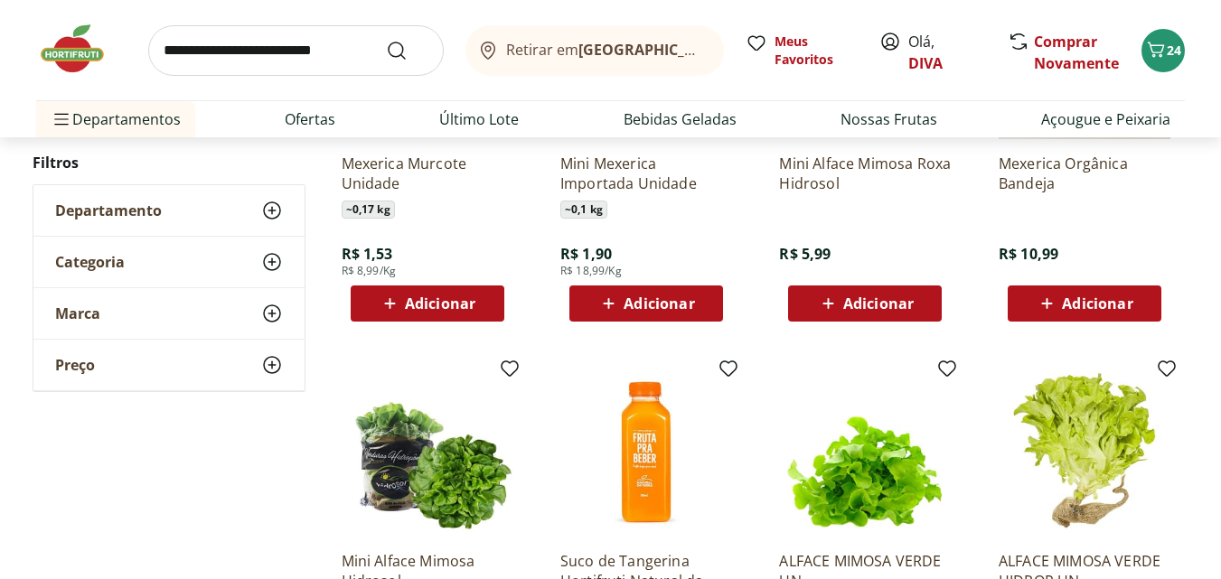
click at [448, 306] on span "Adicionar" at bounding box center [440, 303] width 70 height 14
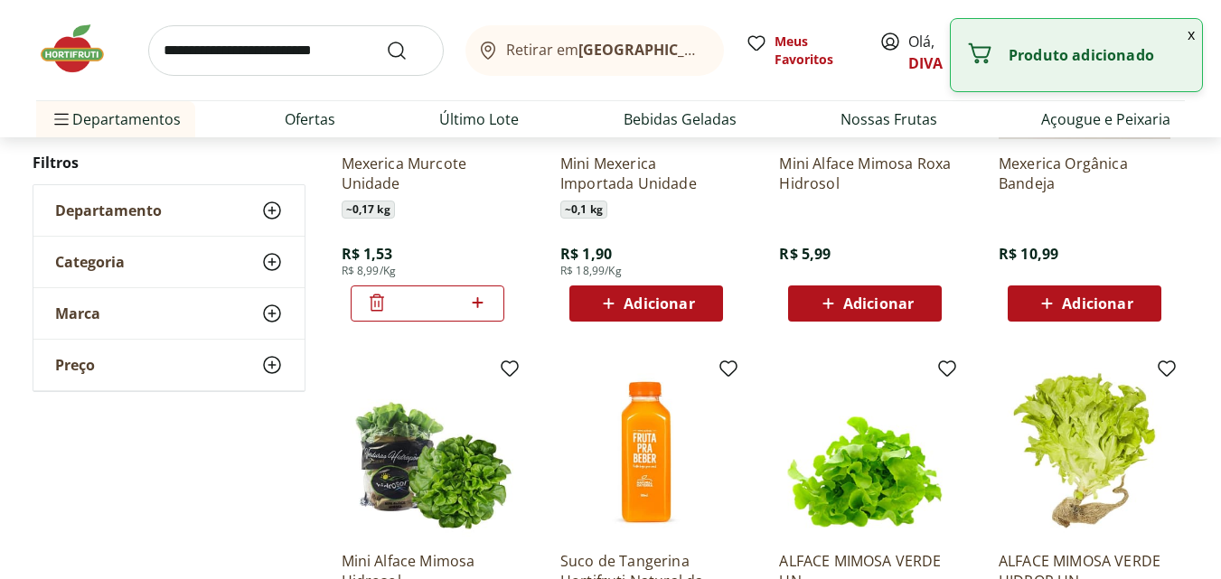
click at [448, 306] on input "*" at bounding box center [428, 304] width 80 height 20
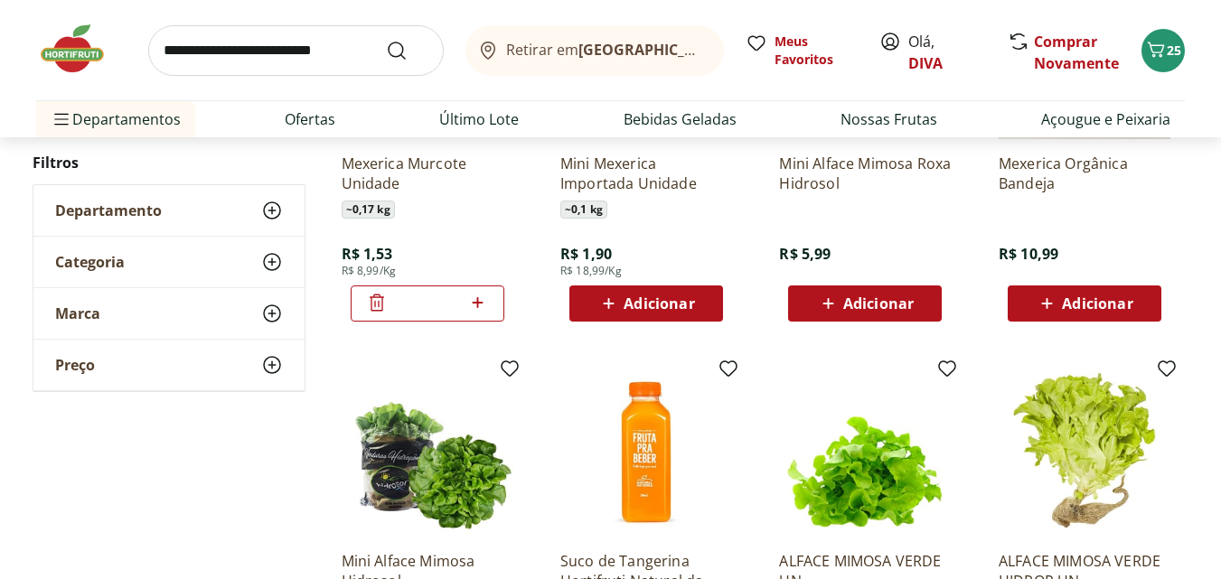
click at [479, 305] on icon at bounding box center [477, 303] width 23 height 22
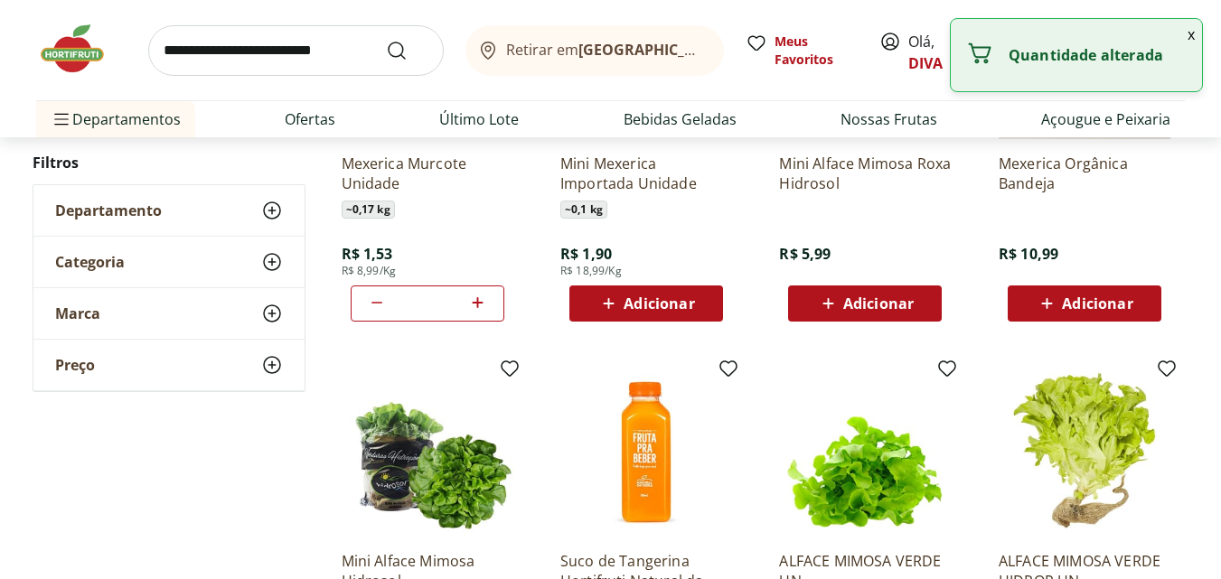
click at [479, 305] on icon at bounding box center [477, 303] width 23 height 22
click at [377, 307] on icon at bounding box center [377, 303] width 22 height 22
click at [474, 309] on icon at bounding box center [477, 303] width 23 height 22
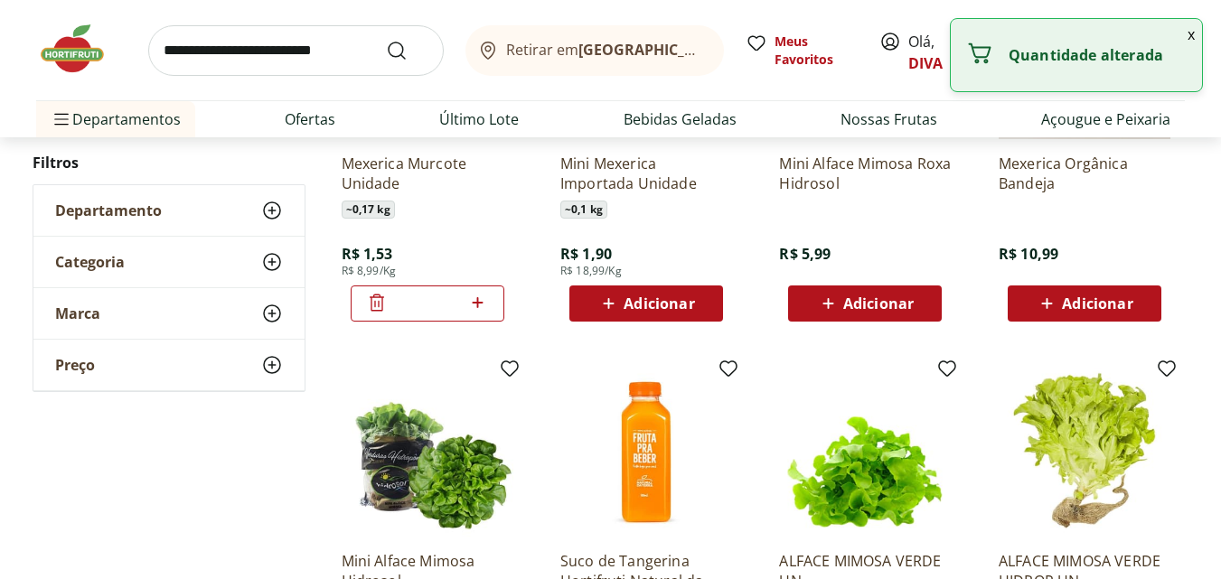
click at [474, 309] on icon at bounding box center [477, 303] width 23 height 22
type input "*"
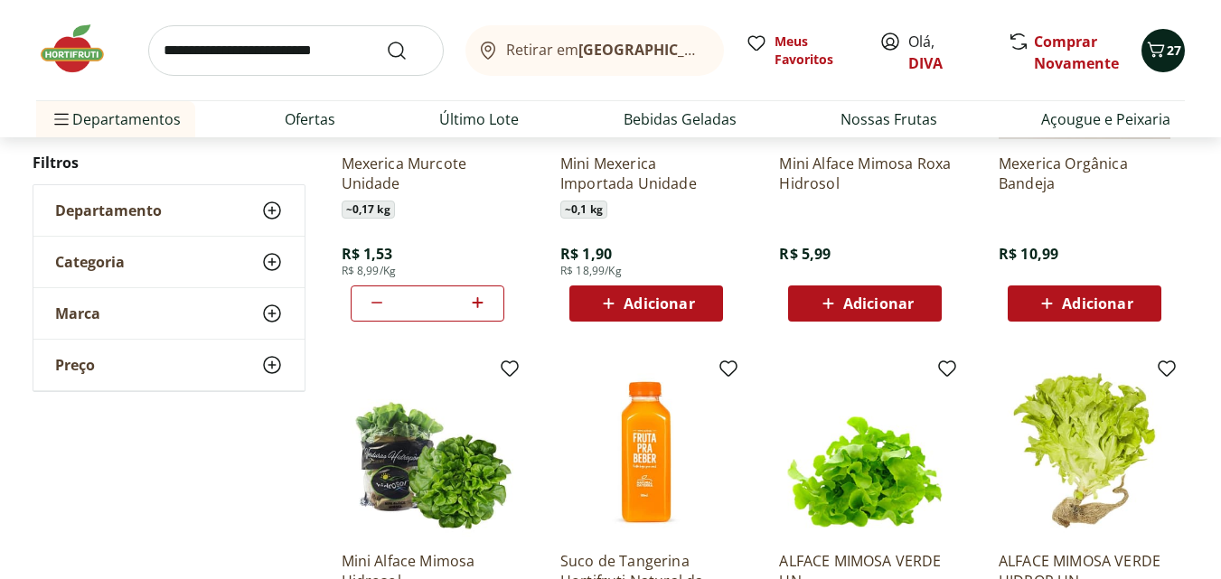
click at [1175, 52] on span "27" at bounding box center [1173, 50] width 14 height 17
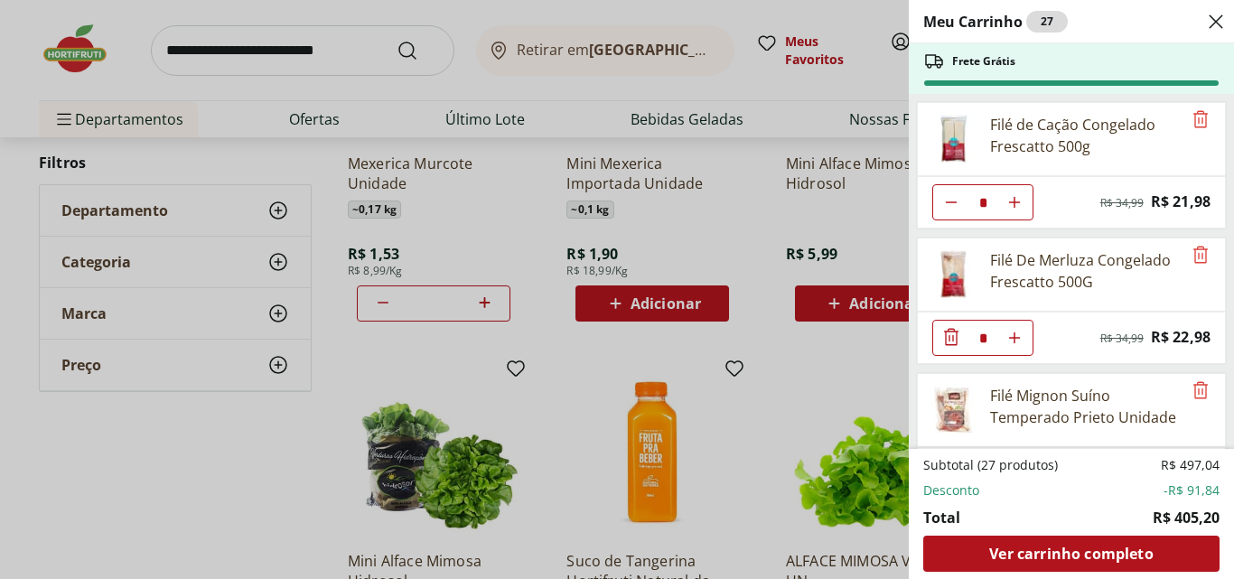
click at [1175, 52] on div "Frete Grátis" at bounding box center [1071, 68] width 325 height 51
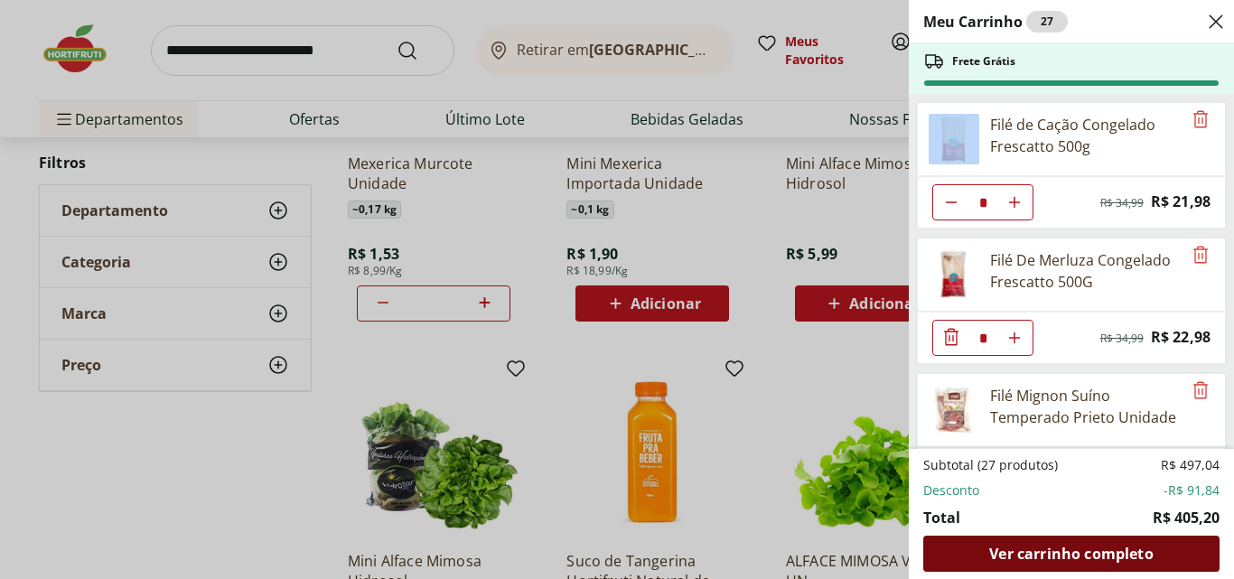
click at [1074, 551] on span "Ver carrinho completo" at bounding box center [1071, 554] width 164 height 14
